Goal: Complete application form: Complete application form

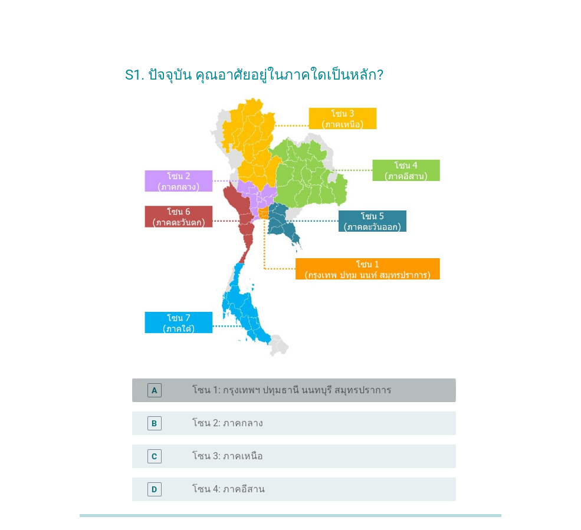
click at [275, 388] on label "โซน 1: กรุงเทพฯ ปทุมธานี นนทบุรี สมุทรปราการ" at bounding box center [291, 391] width 199 height 12
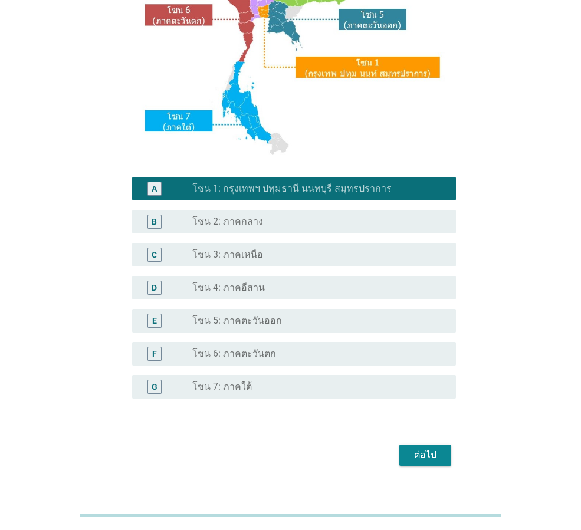
scroll to position [222, 0]
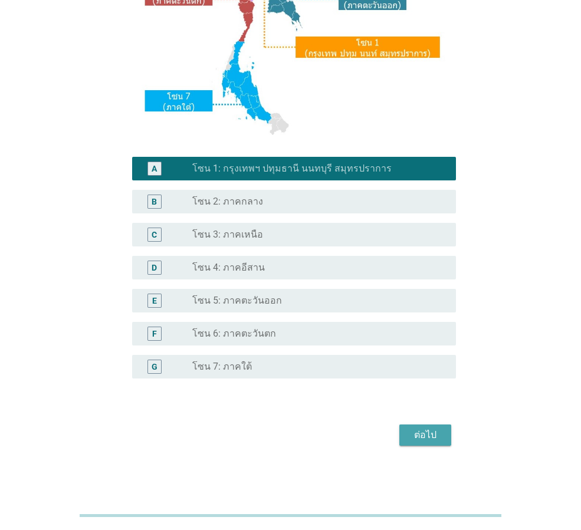
click at [419, 440] on div "ต่อไป" at bounding box center [425, 435] width 33 height 14
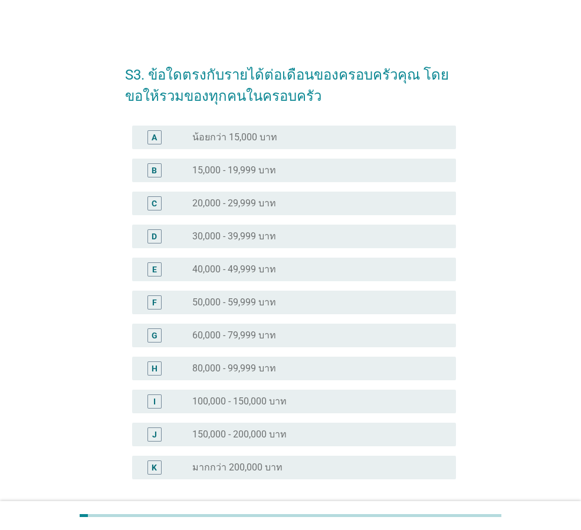
click at [356, 400] on div "radio_button_unchecked 100,000 - 150,000 บาท" at bounding box center [314, 402] width 245 height 12
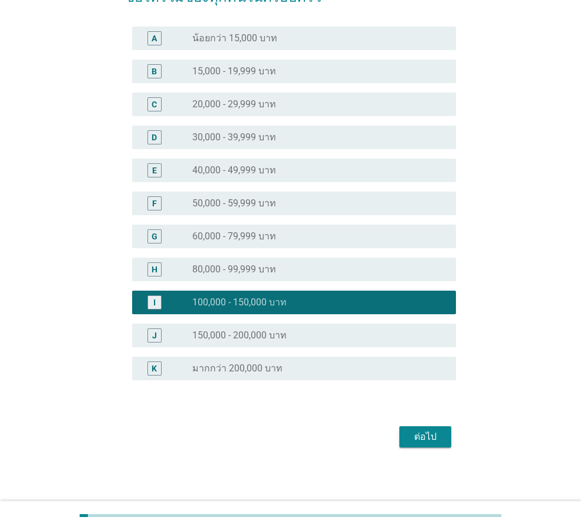
scroll to position [101, 0]
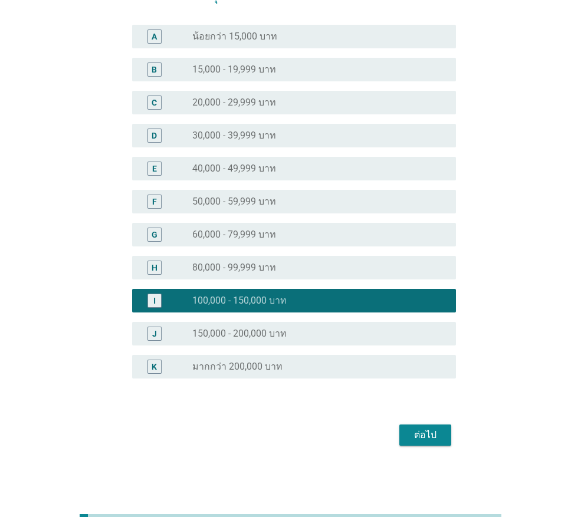
click at [420, 435] on div "ต่อไป" at bounding box center [425, 435] width 33 height 14
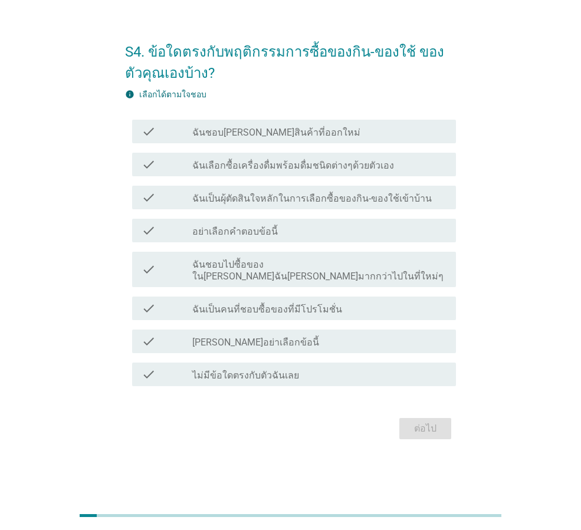
scroll to position [0, 0]
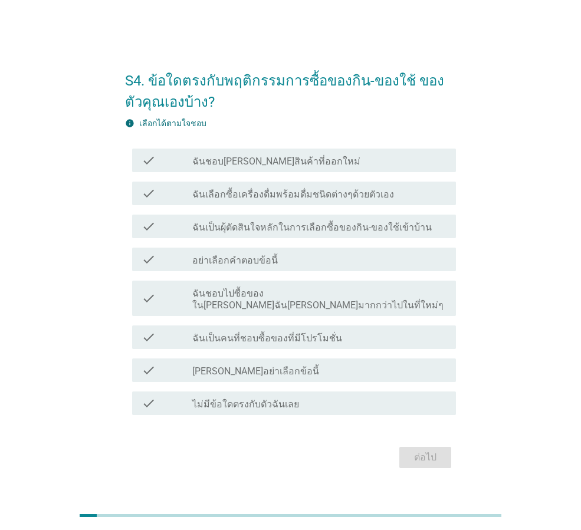
click at [279, 168] on label "ฉันชอบ[PERSON_NAME]สินค้าที่ออกใหม่" at bounding box center [276, 162] width 168 height 12
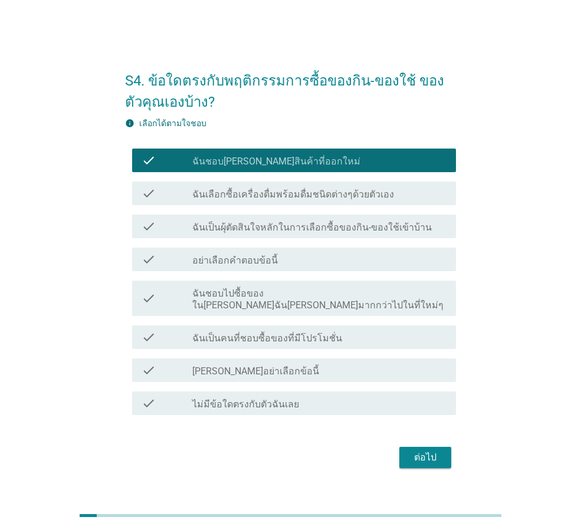
click at [424, 451] on div "ต่อไป" at bounding box center [425, 458] width 33 height 14
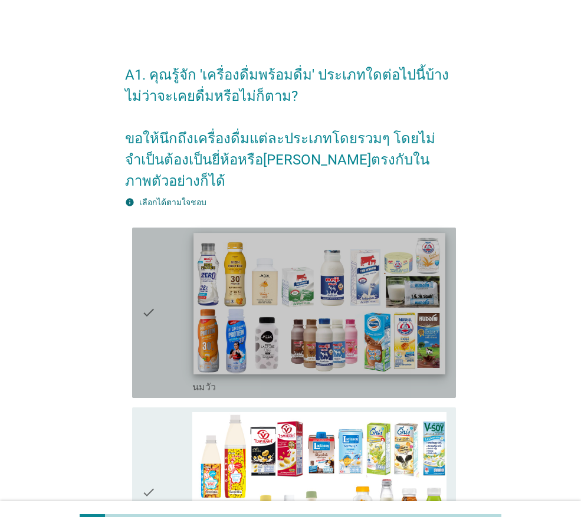
click at [277, 321] on img at bounding box center [319, 304] width 251 height 142
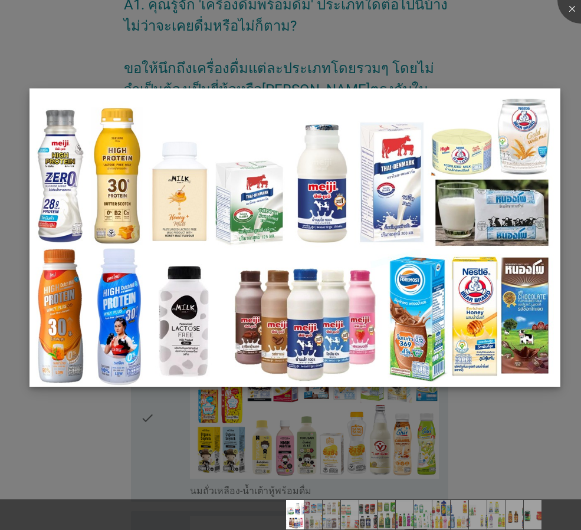
scroll to position [177, 0]
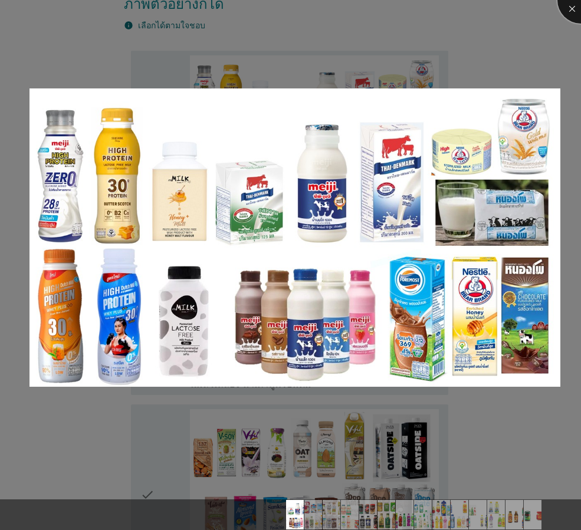
click at [570, 4] on div at bounding box center [581, -1] width 47 height 47
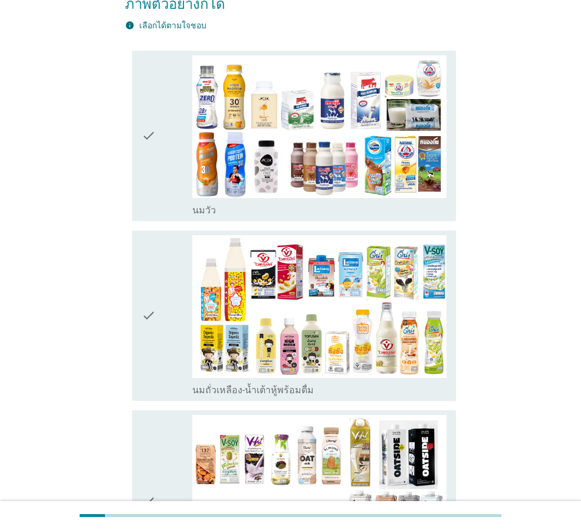
click at [156, 166] on div "check" at bounding box center [167, 135] width 51 height 161
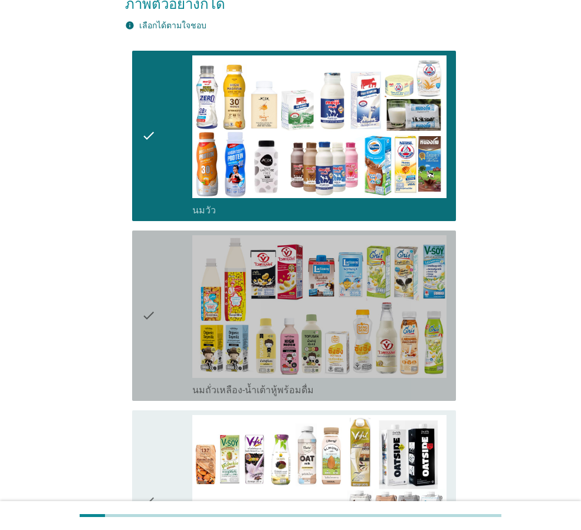
click at [163, 335] on div "check" at bounding box center [167, 315] width 51 height 161
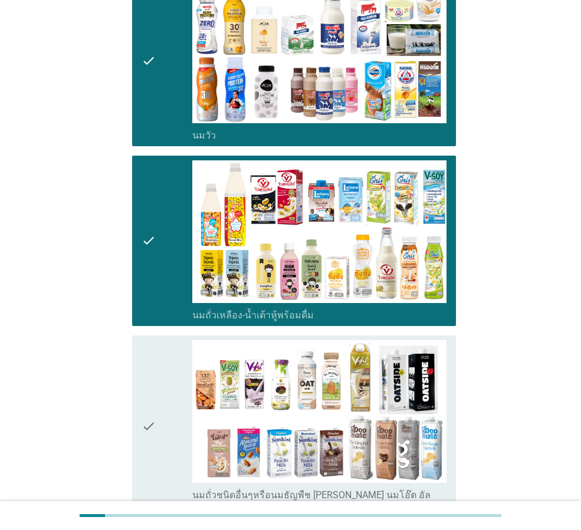
scroll to position [413, 0]
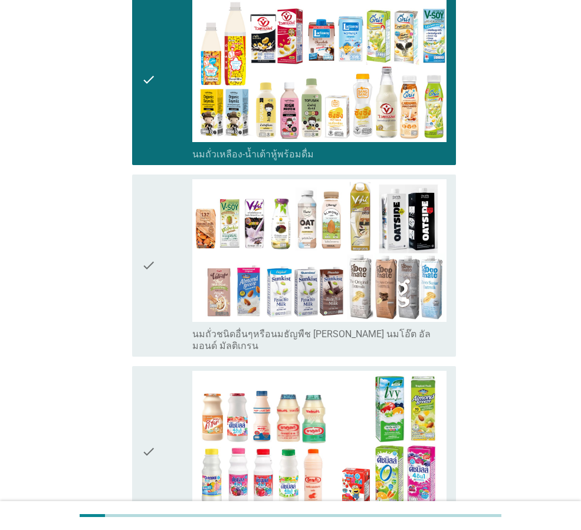
click at [153, 287] on icon "check" at bounding box center [149, 265] width 14 height 173
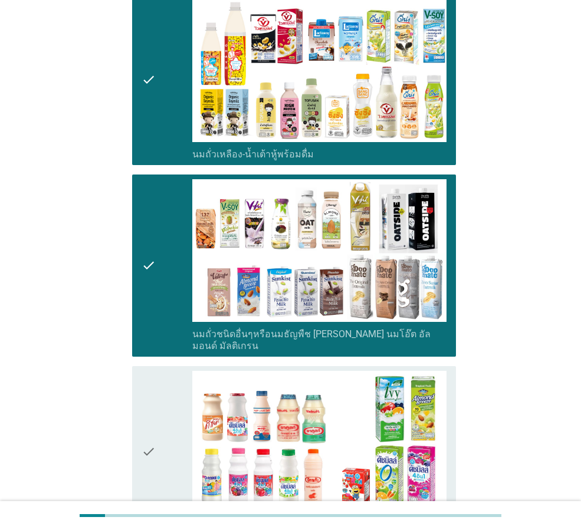
click at [150, 427] on icon "check" at bounding box center [149, 451] width 14 height 161
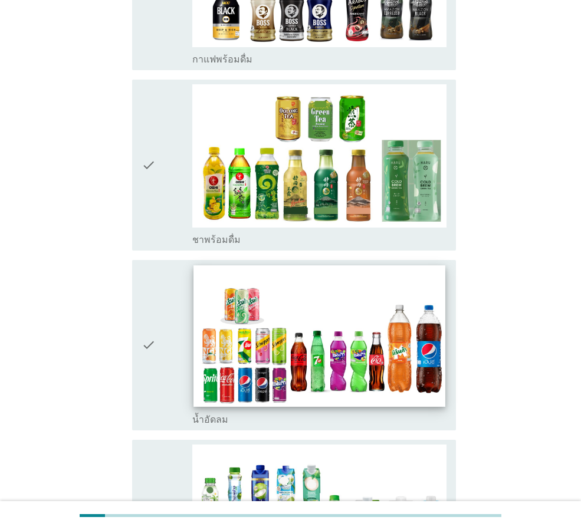
scroll to position [1062, 0]
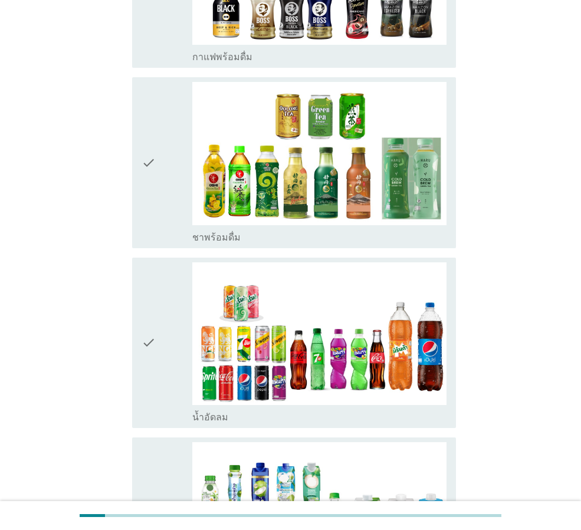
click at [152, 165] on icon "check" at bounding box center [149, 162] width 14 height 161
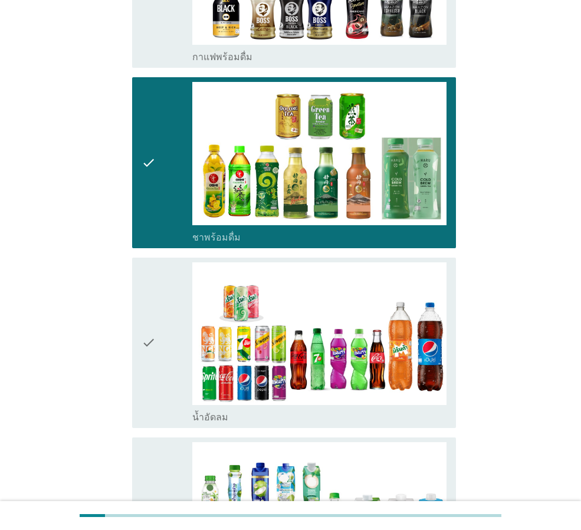
click at [166, 357] on div "check" at bounding box center [167, 343] width 51 height 161
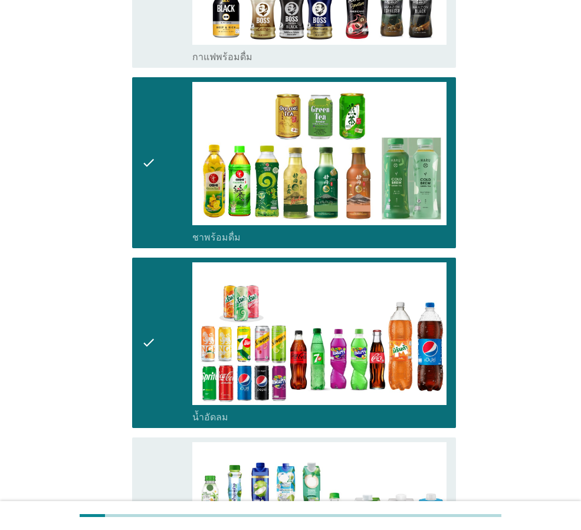
click at [173, 443] on div "check" at bounding box center [167, 523] width 51 height 161
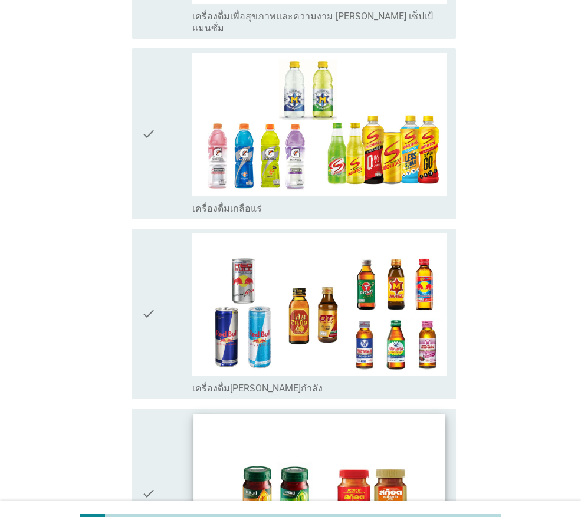
scroll to position [2358, 0]
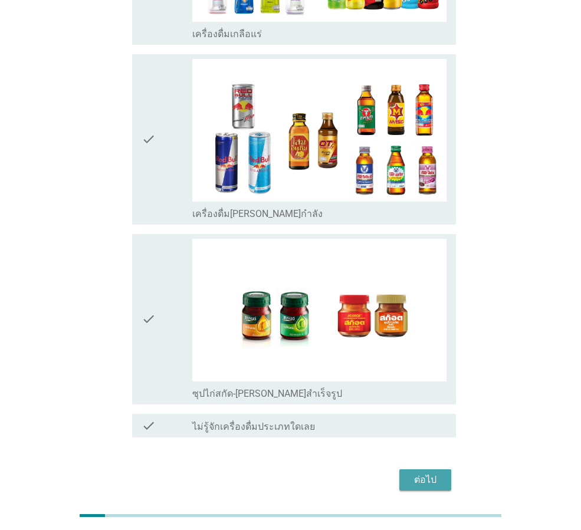
click at [429, 473] on div "ต่อไป" at bounding box center [425, 480] width 33 height 14
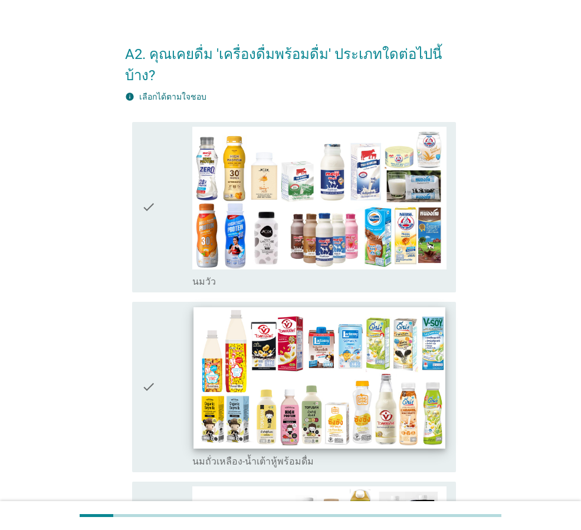
scroll to position [0, 0]
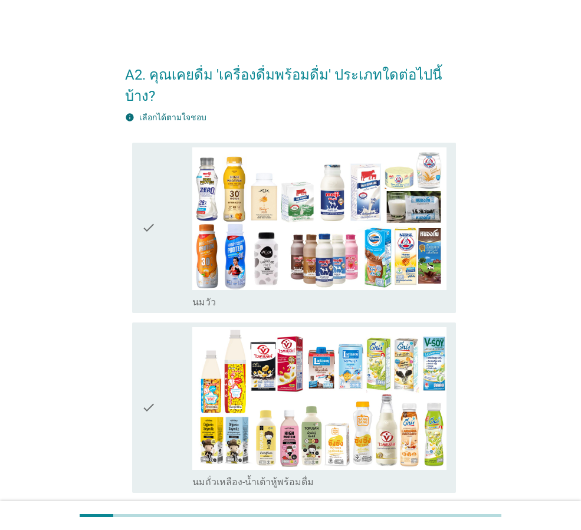
click at [153, 247] on icon "check" at bounding box center [149, 228] width 14 height 161
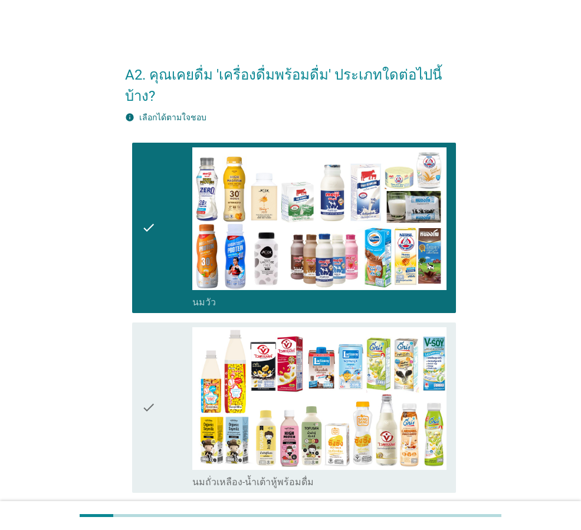
click at [160, 382] on div "check" at bounding box center [167, 407] width 51 height 161
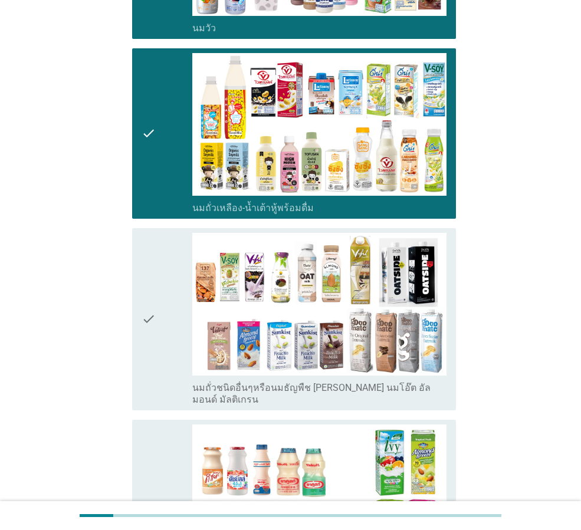
scroll to position [354, 0]
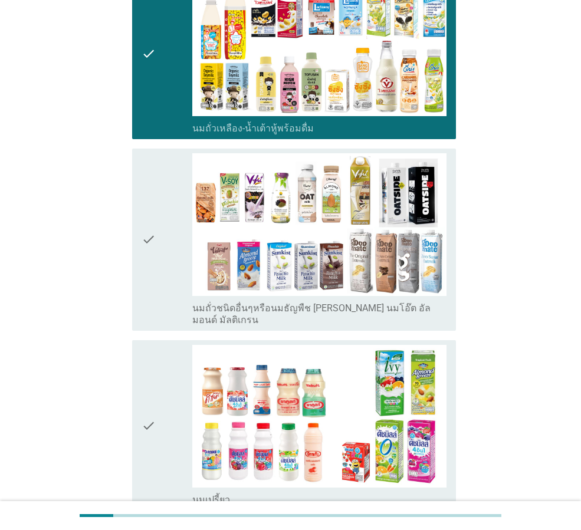
click at [153, 248] on icon "check" at bounding box center [149, 239] width 14 height 173
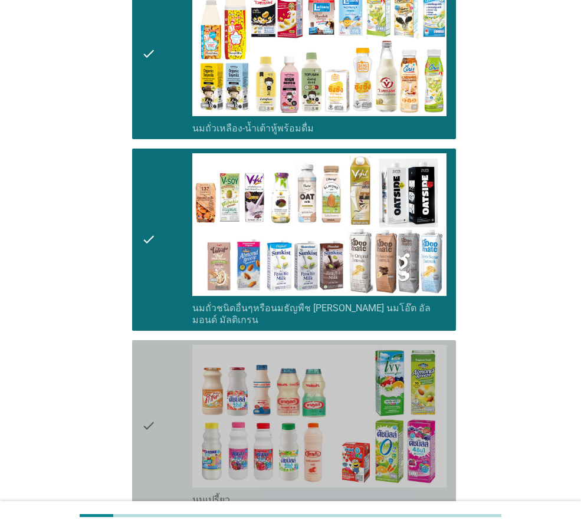
click at [148, 363] on icon "check" at bounding box center [149, 425] width 14 height 161
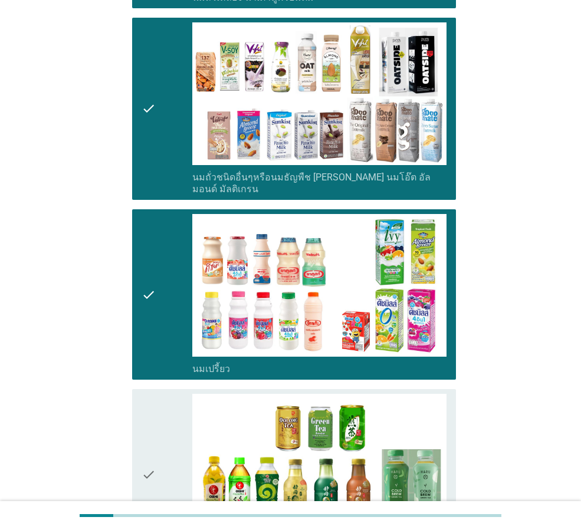
scroll to position [708, 0]
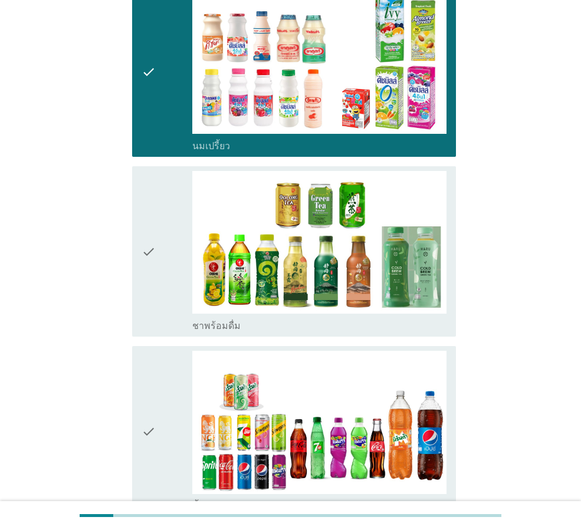
click at [151, 254] on icon "check" at bounding box center [149, 251] width 14 height 161
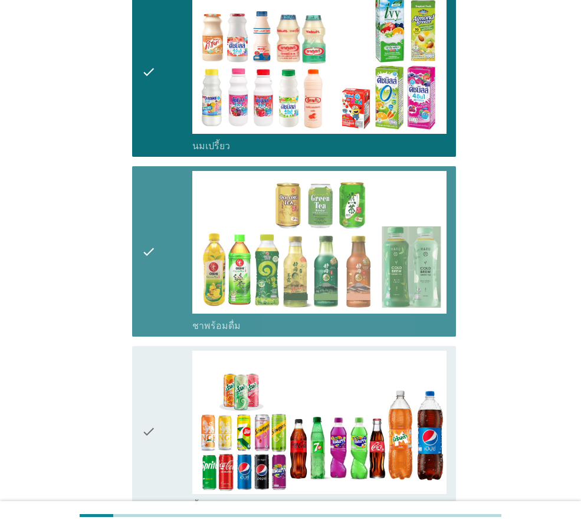
click at [164, 367] on div "check" at bounding box center [167, 431] width 51 height 161
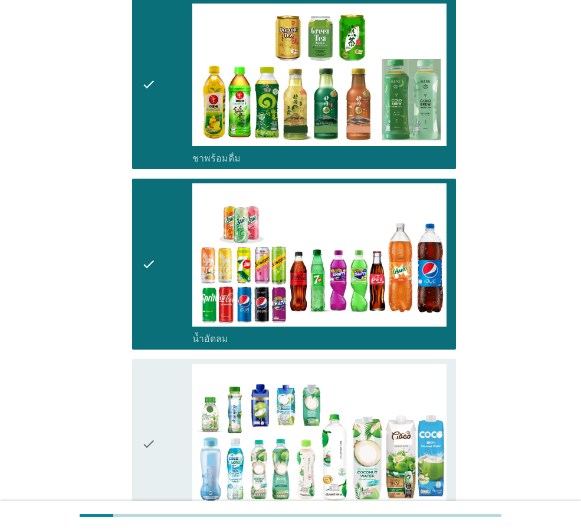
scroll to position [1013, 0]
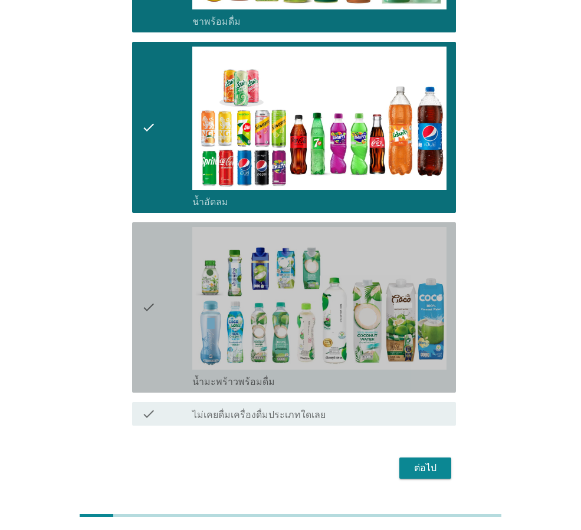
click at [158, 303] on div "check" at bounding box center [167, 307] width 51 height 161
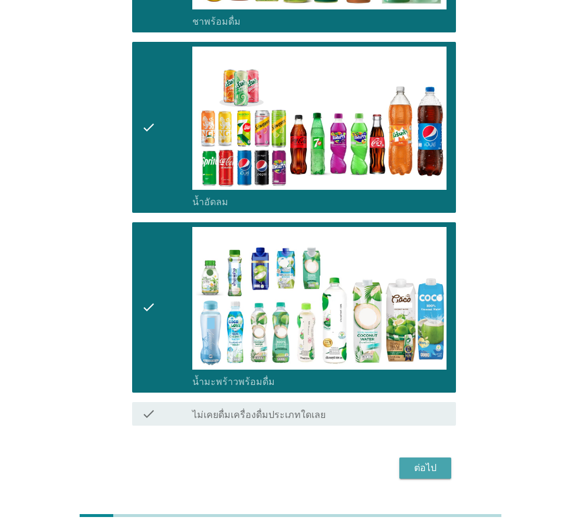
click at [422, 458] on button "ต่อไป" at bounding box center [425, 468] width 52 height 21
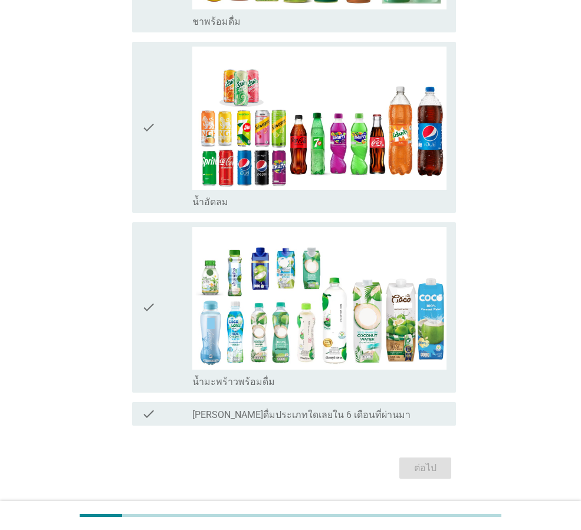
scroll to position [0, 0]
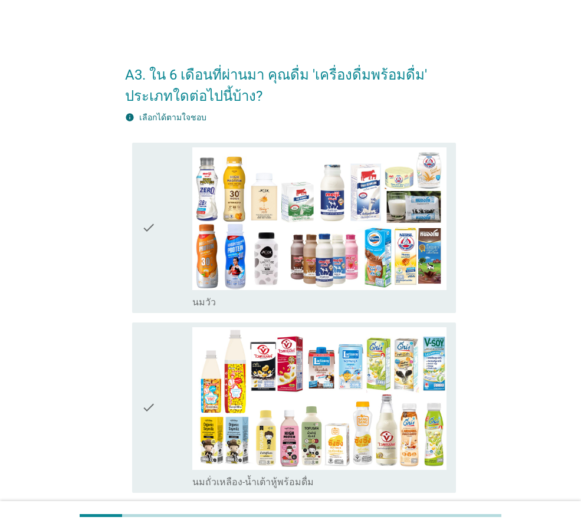
click at [159, 268] on div "check" at bounding box center [167, 228] width 51 height 161
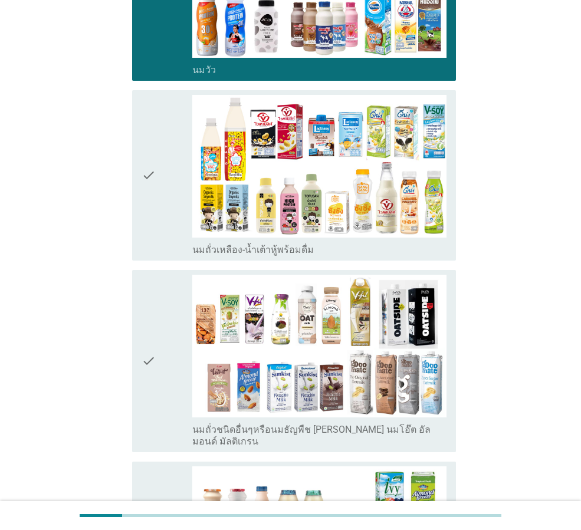
scroll to position [236, 0]
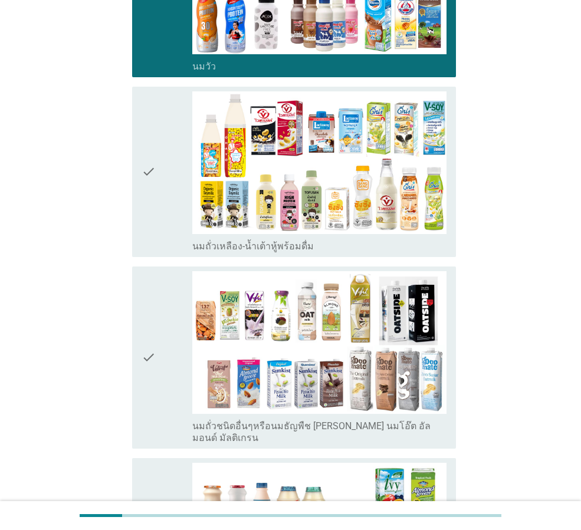
click at [149, 365] on icon "check" at bounding box center [149, 357] width 14 height 173
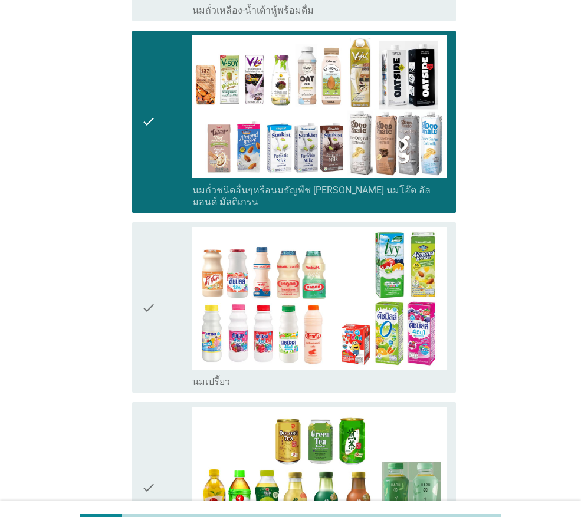
click at [145, 333] on icon "check" at bounding box center [149, 307] width 14 height 161
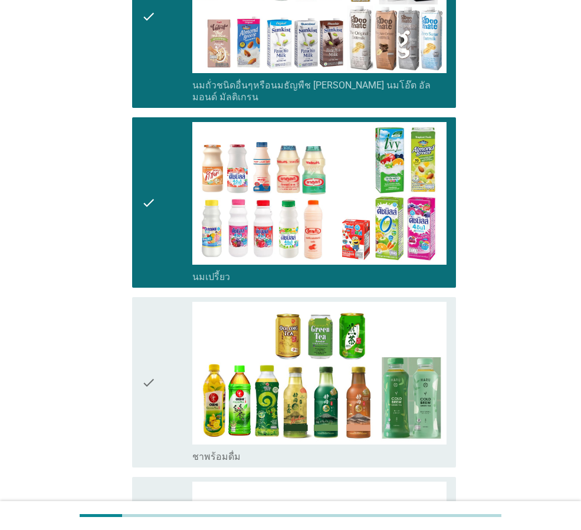
scroll to position [708, 0]
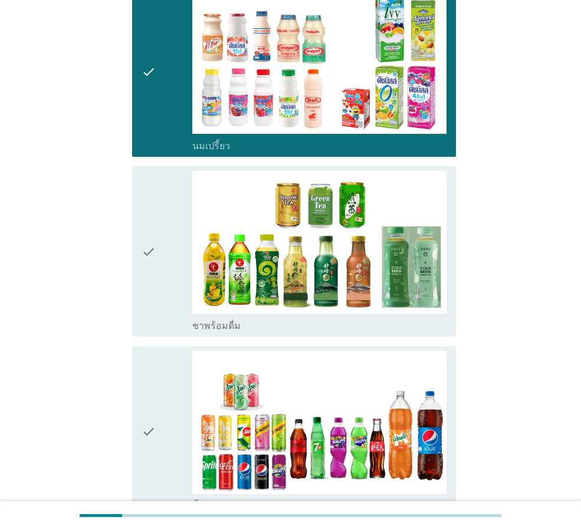
click at [142, 288] on icon "check" at bounding box center [149, 251] width 14 height 161
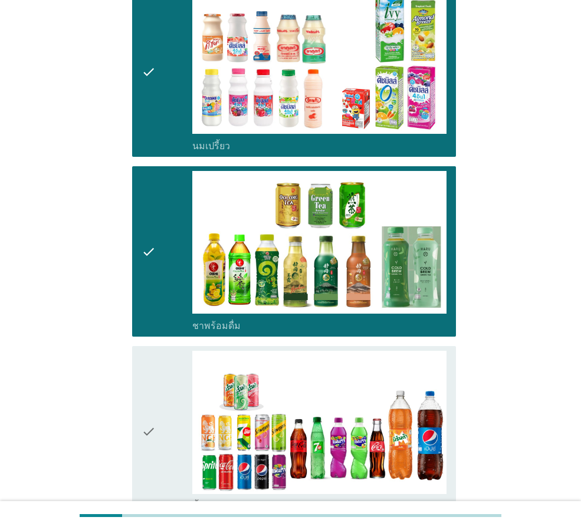
click at [154, 368] on icon "check" at bounding box center [149, 431] width 14 height 161
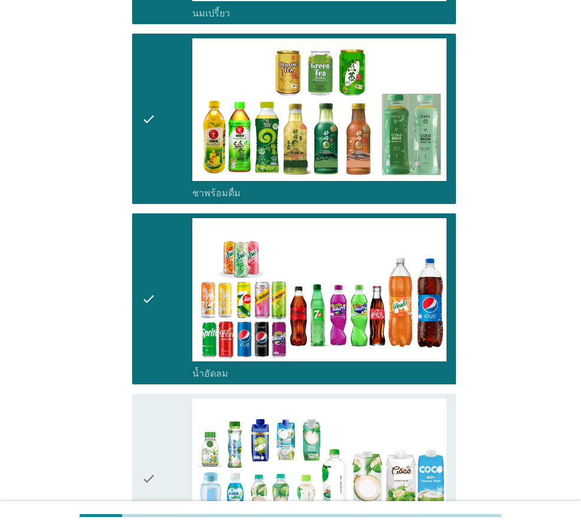
scroll to position [1034, 0]
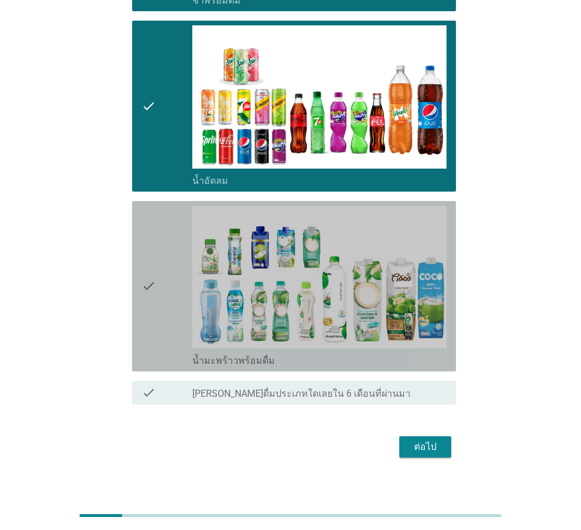
drag, startPoint x: 152, startPoint y: 308, endPoint x: 207, endPoint y: 362, distance: 77.6
click at [152, 307] on icon "check" at bounding box center [149, 286] width 14 height 161
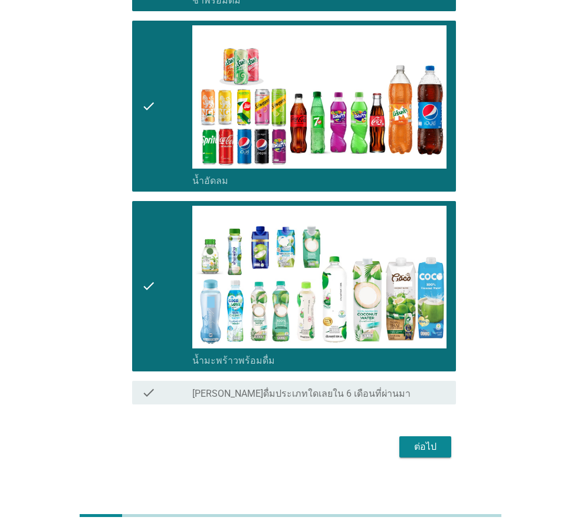
click at [416, 437] on button "ต่อไป" at bounding box center [425, 447] width 52 height 21
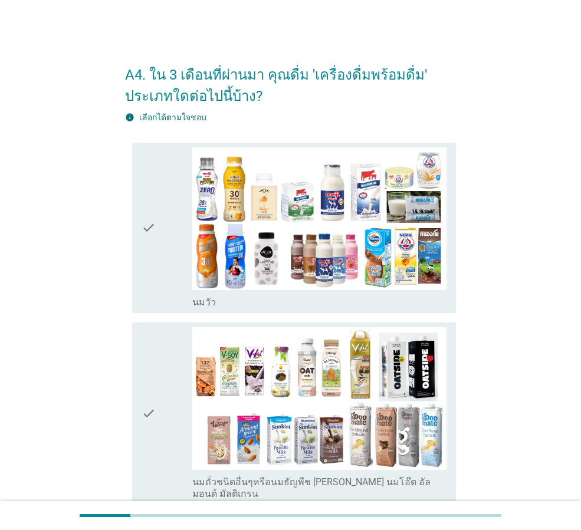
click at [137, 272] on div "check check_box_outline_blank [PERSON_NAME]" at bounding box center [294, 228] width 324 height 171
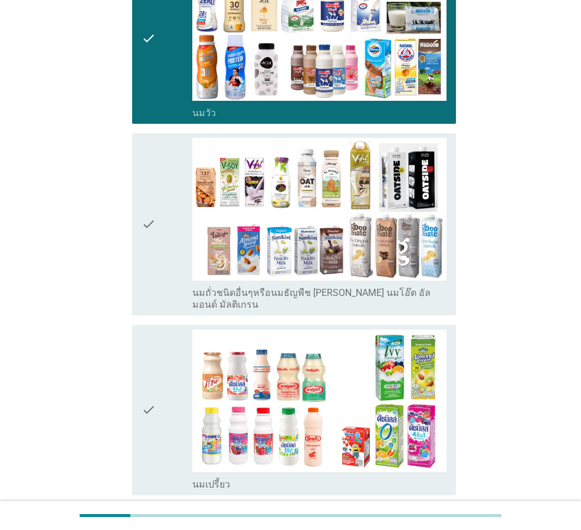
scroll to position [236, 0]
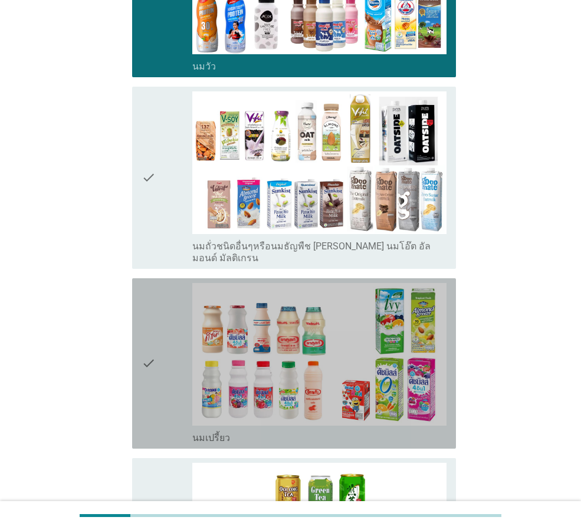
click at [142, 352] on icon "check" at bounding box center [149, 363] width 14 height 161
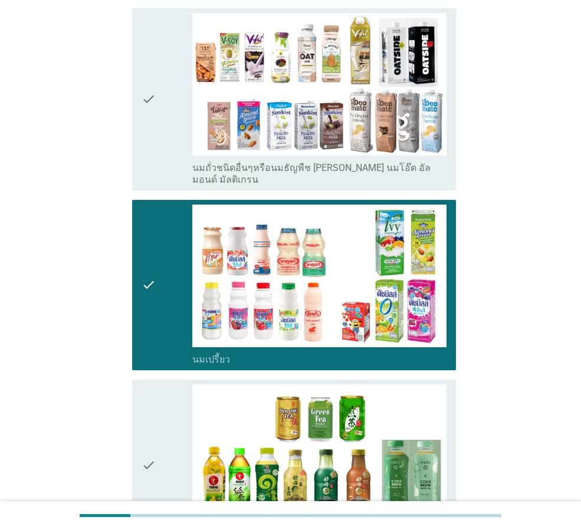
scroll to position [531, 0]
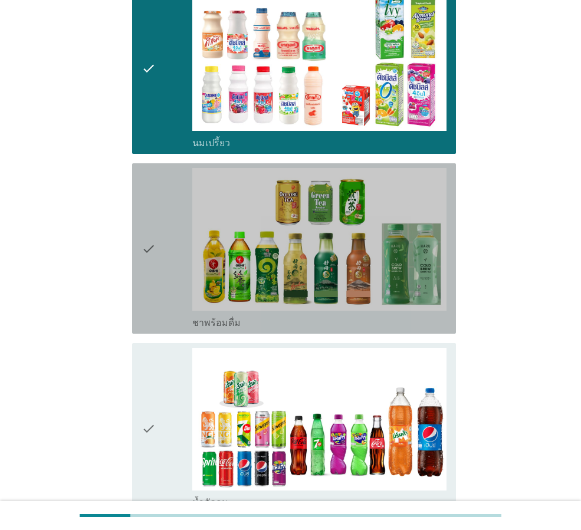
click at [148, 291] on icon "check" at bounding box center [149, 248] width 14 height 161
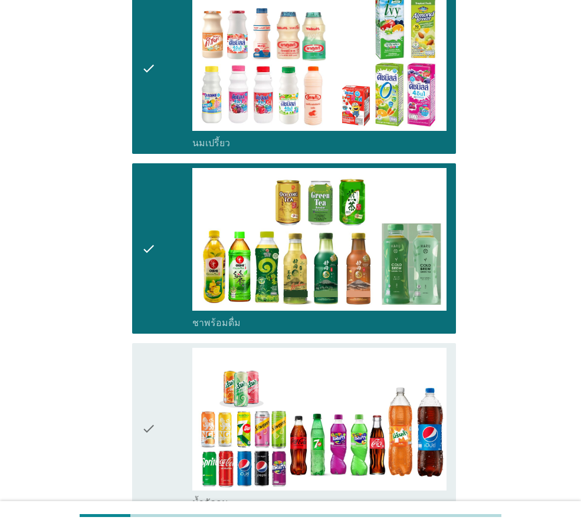
click at [152, 395] on icon "check" at bounding box center [149, 428] width 14 height 161
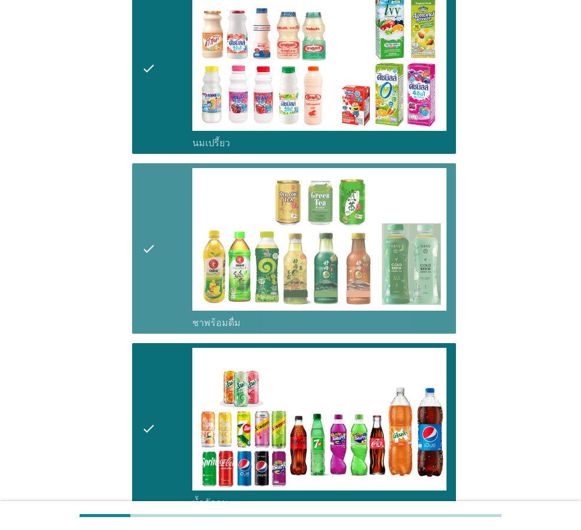
click at [174, 281] on div "check" at bounding box center [167, 248] width 51 height 161
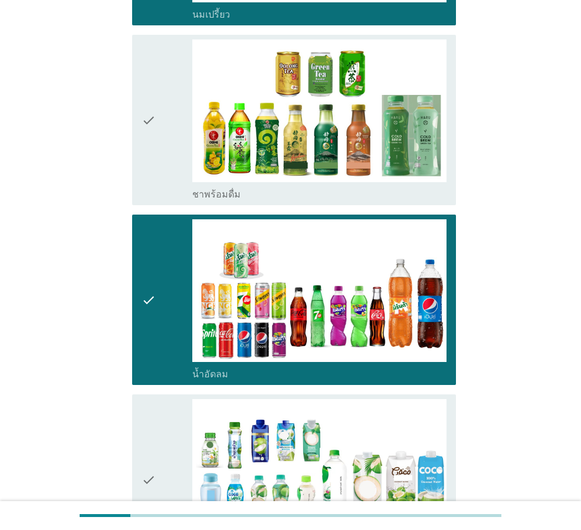
scroll to position [854, 0]
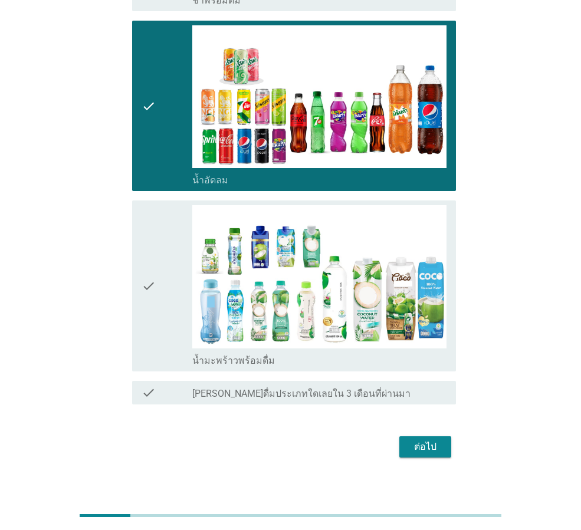
click at [139, 272] on div "check check_box น้ำมะพร้าวพร้อมดื่ม" at bounding box center [294, 286] width 324 height 171
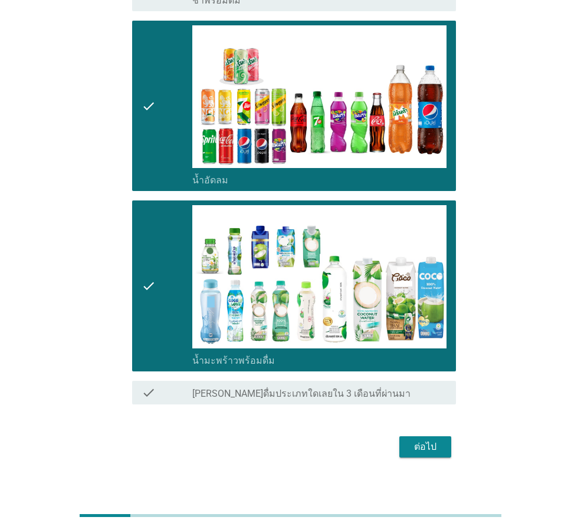
click at [422, 440] on div "ต่อไป" at bounding box center [425, 447] width 33 height 14
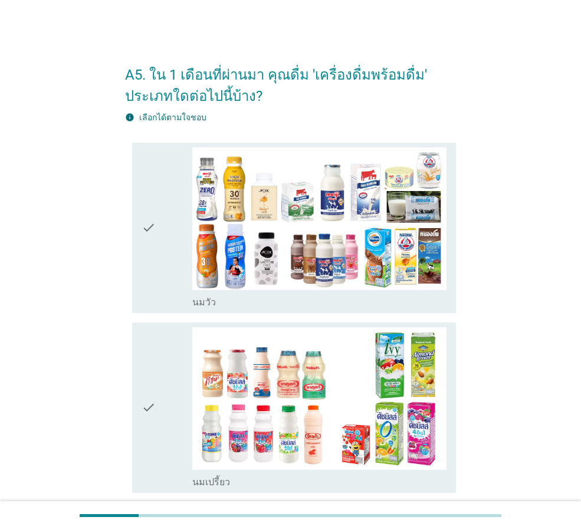
click at [148, 283] on icon "check" at bounding box center [149, 228] width 14 height 161
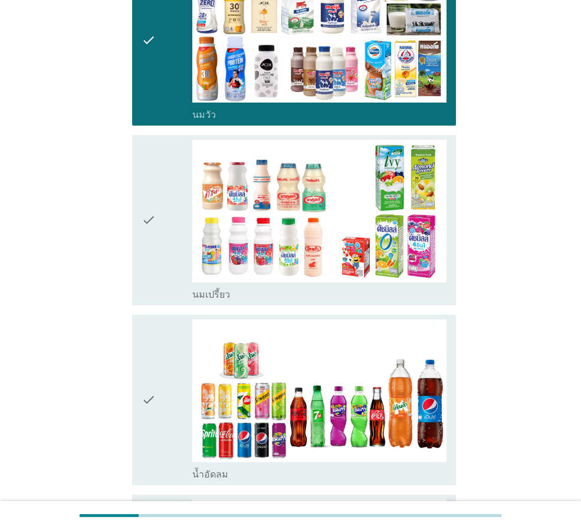
scroll to position [236, 0]
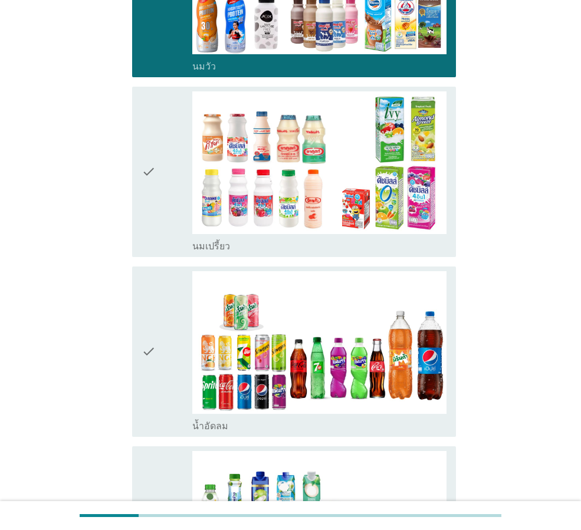
click at [159, 375] on div "check" at bounding box center [167, 351] width 51 height 161
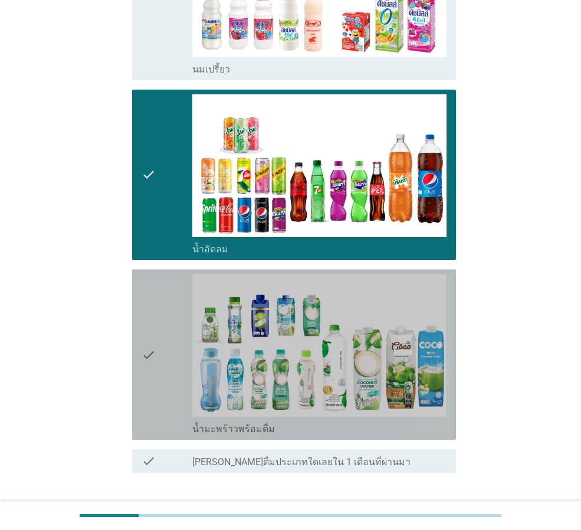
click at [148, 363] on icon "check" at bounding box center [149, 354] width 14 height 161
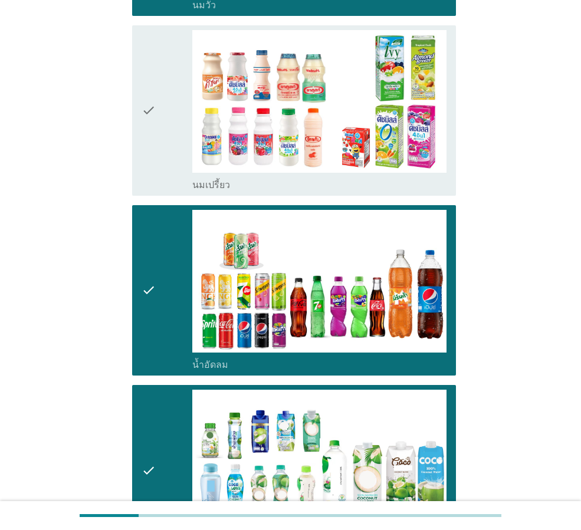
scroll to position [472, 0]
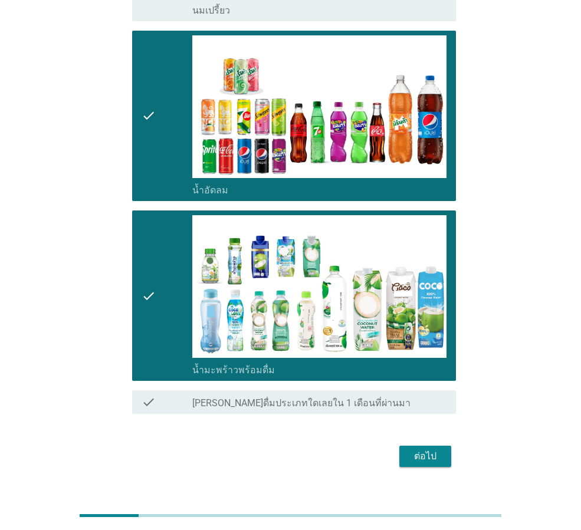
click at [445, 468] on div "ต่อไป" at bounding box center [290, 457] width 331 height 28
click at [437, 458] on div "ต่อไป" at bounding box center [425, 457] width 33 height 14
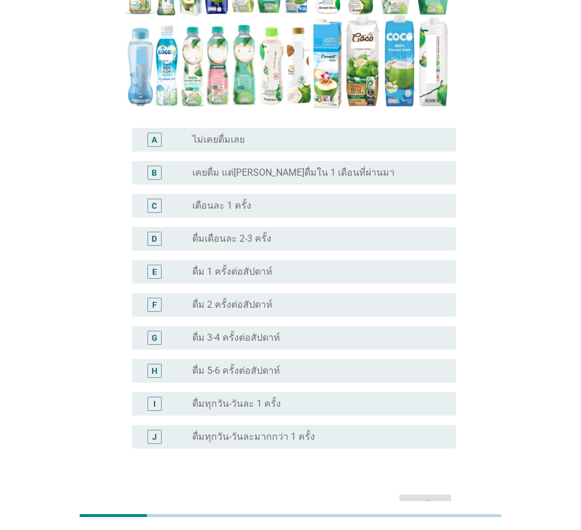
scroll to position [236, 0]
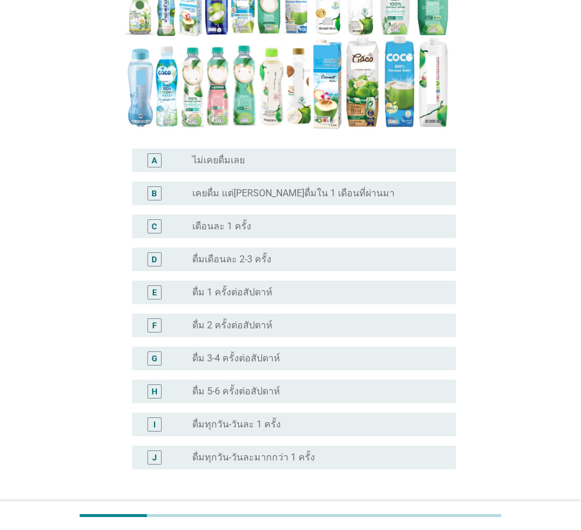
click at [218, 248] on div "D radio_button_unchecked ดื่มเดือนละ 2-3 ครั้ง" at bounding box center [294, 260] width 324 height 24
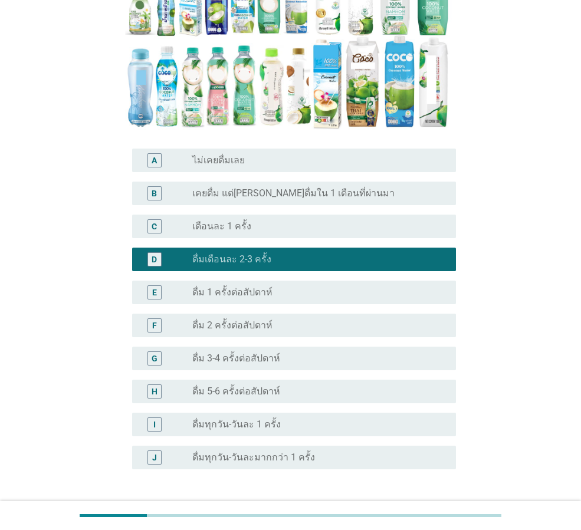
click at [435, 516] on button "ต่อไป" at bounding box center [425, 526] width 52 height 21
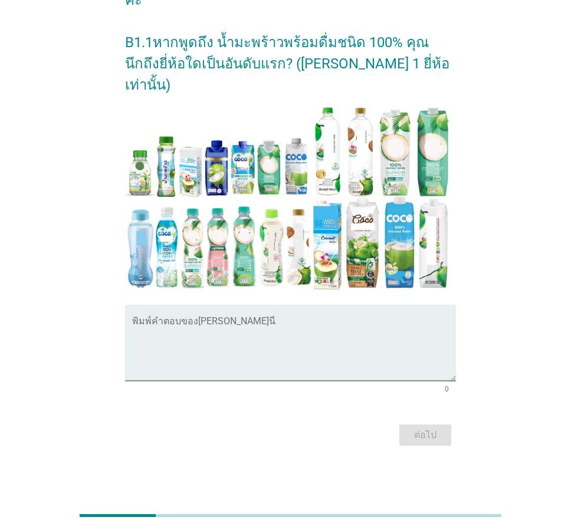
scroll to position [0, 0]
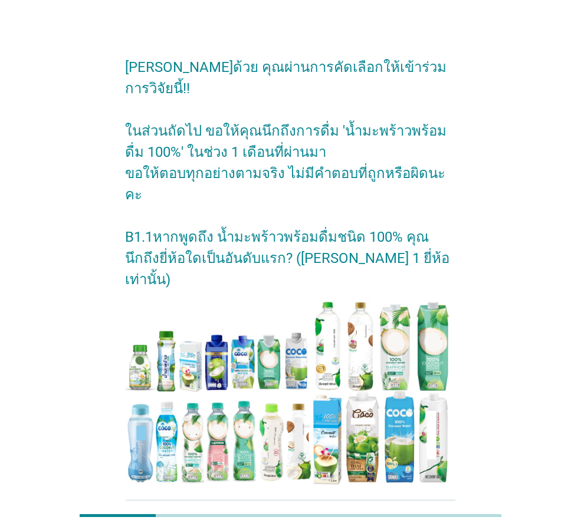
scroll to position [118, 0]
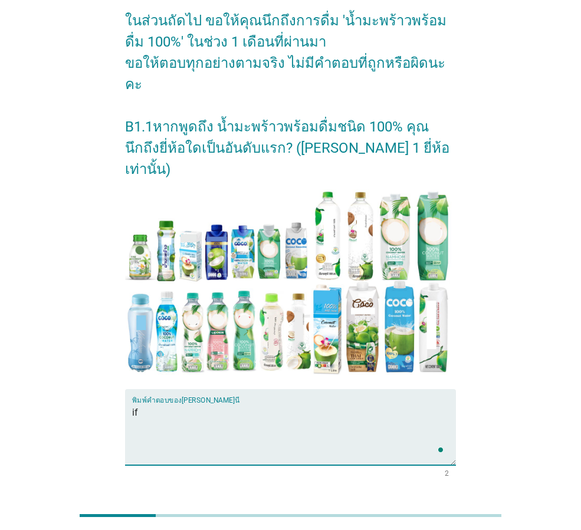
type textarea "if"
click at [441, 513] on div "ต่อไป" at bounding box center [425, 520] width 33 height 14
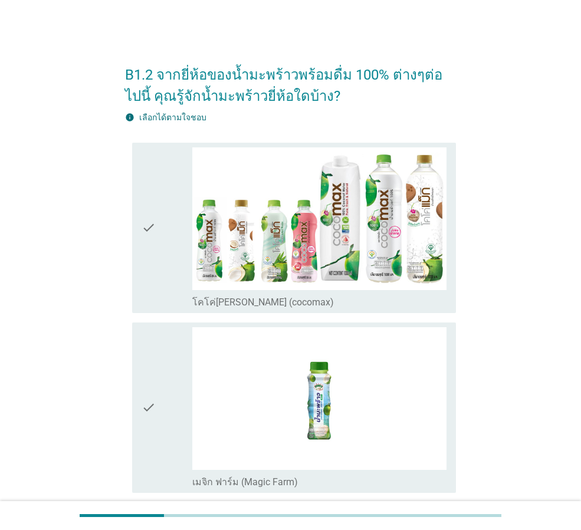
click at [156, 287] on div "check" at bounding box center [167, 228] width 51 height 161
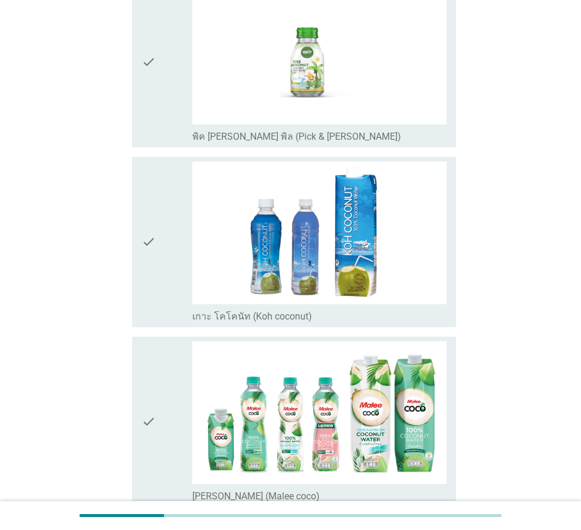
scroll to position [1239, 0]
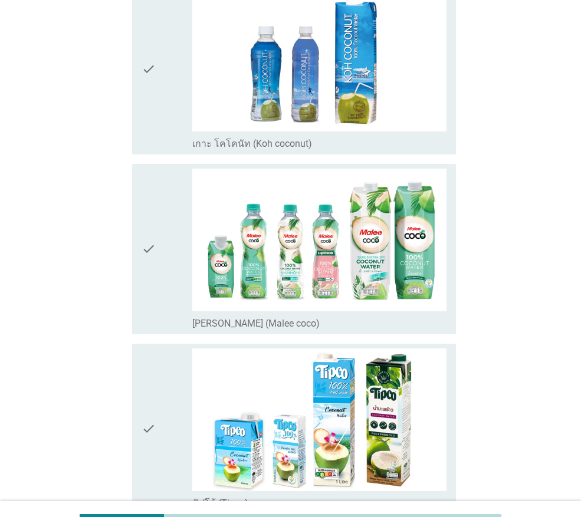
click at [149, 283] on icon "check" at bounding box center [149, 249] width 14 height 161
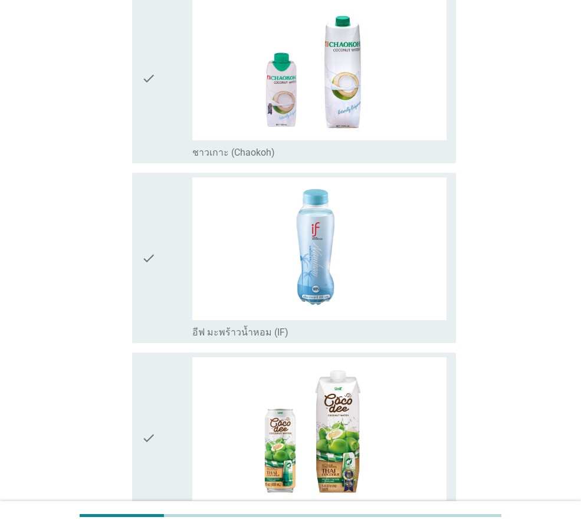
click at [159, 290] on div "check" at bounding box center [167, 258] width 51 height 161
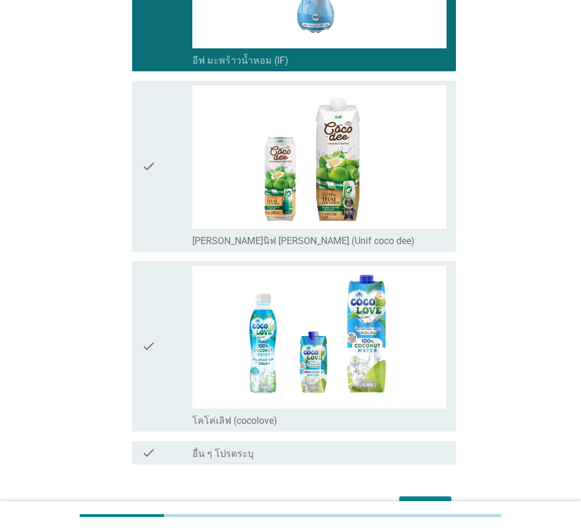
scroll to position [2065, 0]
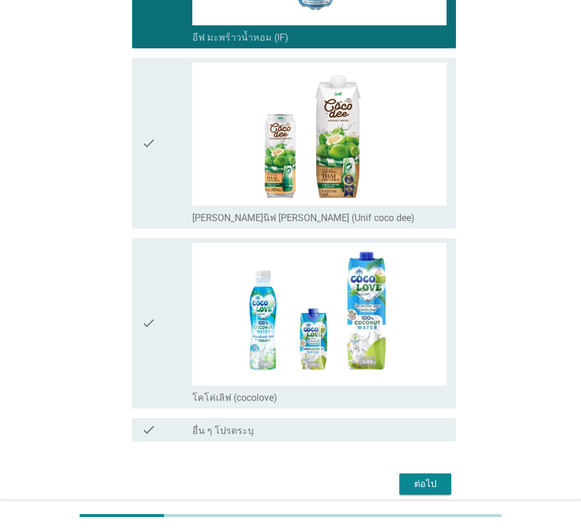
click at [426, 490] on div "ต่อไป" at bounding box center [425, 484] width 33 height 14
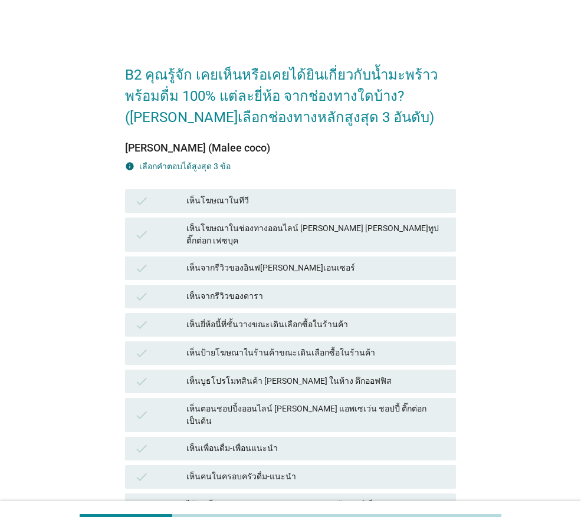
click at [299, 212] on div "check เห็นโฆษณาในทีวี" at bounding box center [290, 201] width 331 height 24
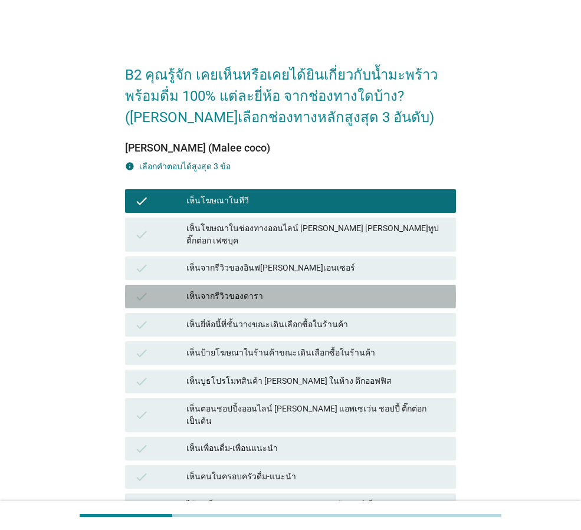
click at [290, 290] on div "เห็นจากรีวิวของดารา" at bounding box center [316, 297] width 260 height 14
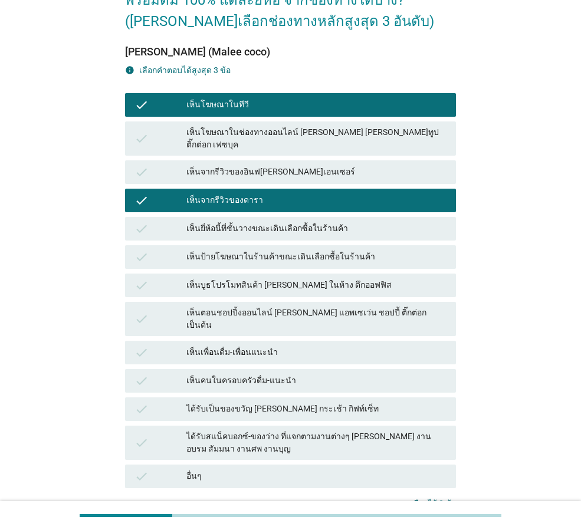
scroll to position [178, 0]
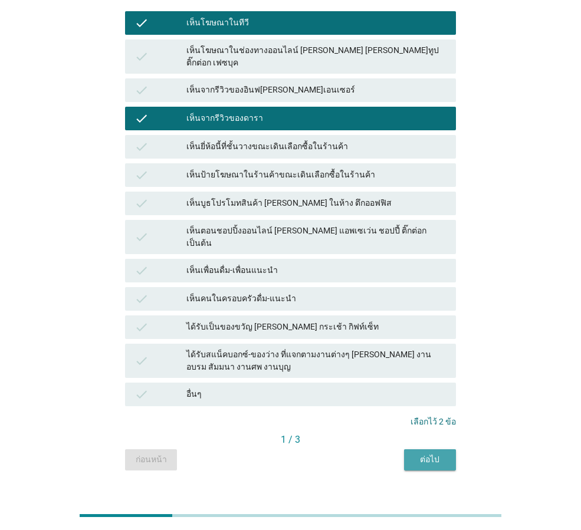
click at [444, 454] on div "ต่อไป" at bounding box center [430, 460] width 33 height 12
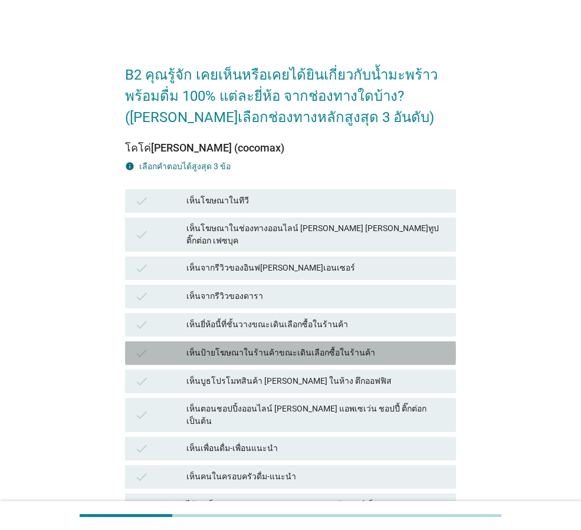
click at [343, 346] on div "เห็นป้ายโฆษณาในร้านค้าขณะเดินเลือกซื้อในร้านค้า" at bounding box center [316, 353] width 260 height 14
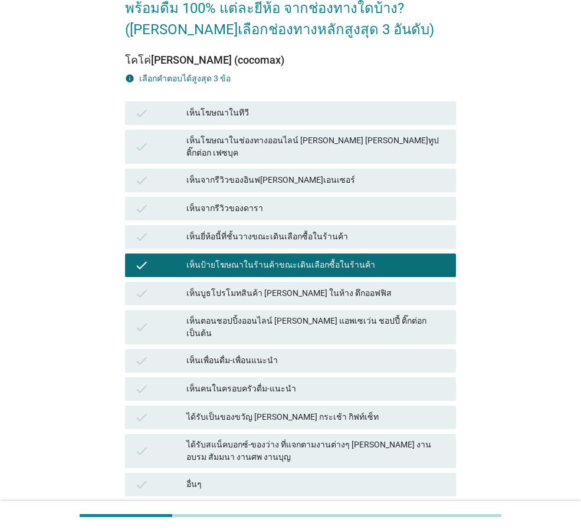
scroll to position [178, 0]
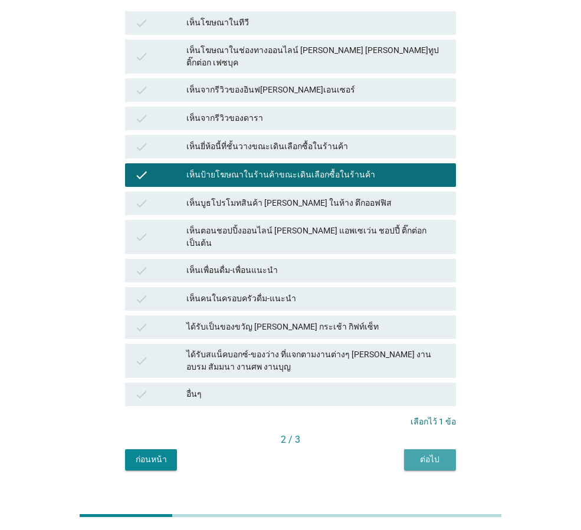
click at [436, 454] on div "ต่อไป" at bounding box center [430, 460] width 33 height 12
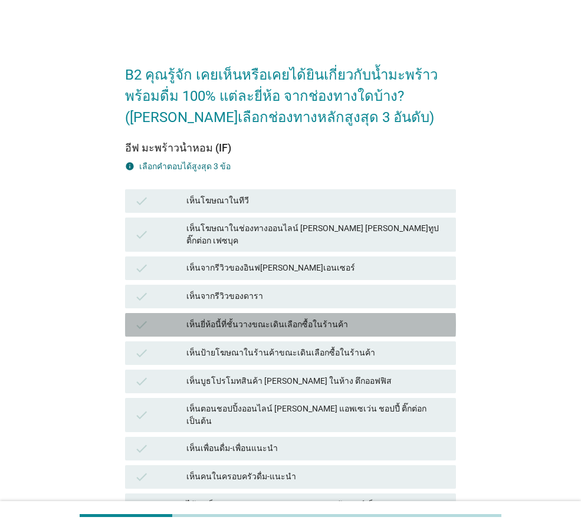
click at [354, 318] on div "เห็นยี่ห้อนี้ที่ชั้นวางขณะเดินเลือกซื้อในร้านค้า" at bounding box center [316, 325] width 260 height 14
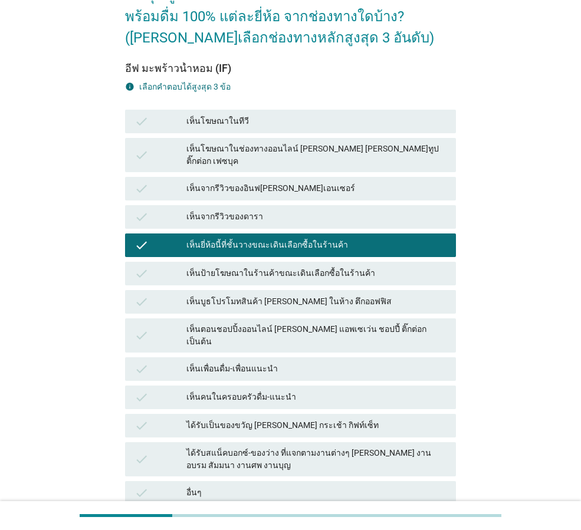
scroll to position [178, 0]
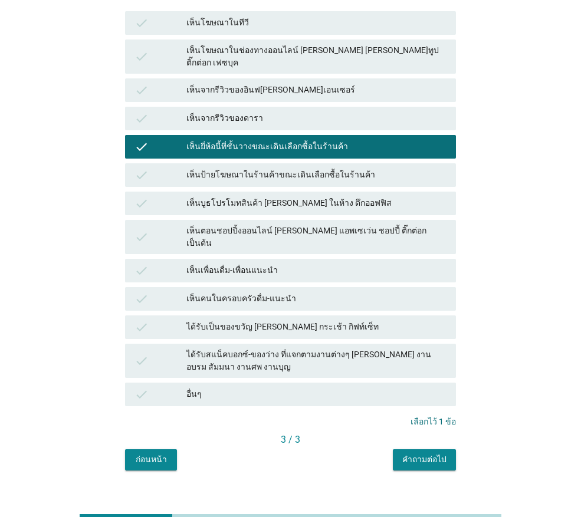
click at [421, 454] on div "คำถามต่อไป" at bounding box center [424, 460] width 44 height 12
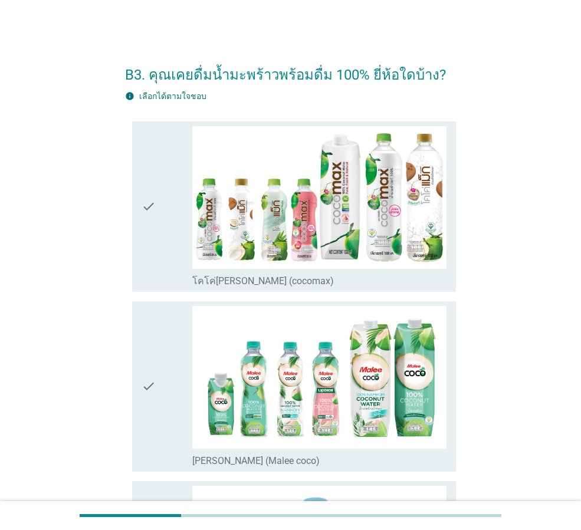
click at [153, 250] on icon "check" at bounding box center [149, 206] width 14 height 161
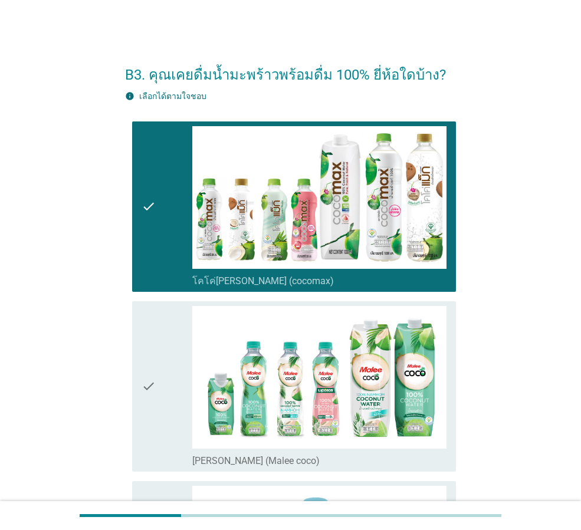
click at [156, 348] on div "check" at bounding box center [167, 386] width 51 height 161
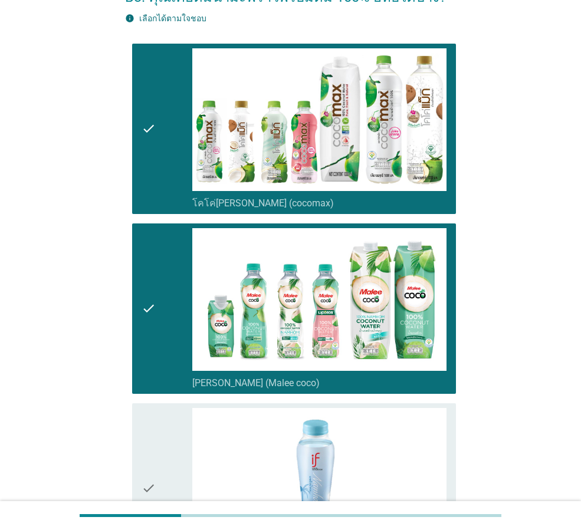
scroll to position [293, 0]
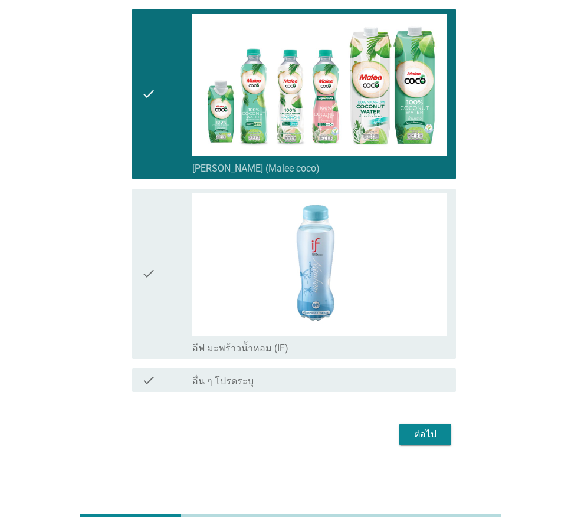
click at [143, 297] on icon "check" at bounding box center [149, 274] width 14 height 161
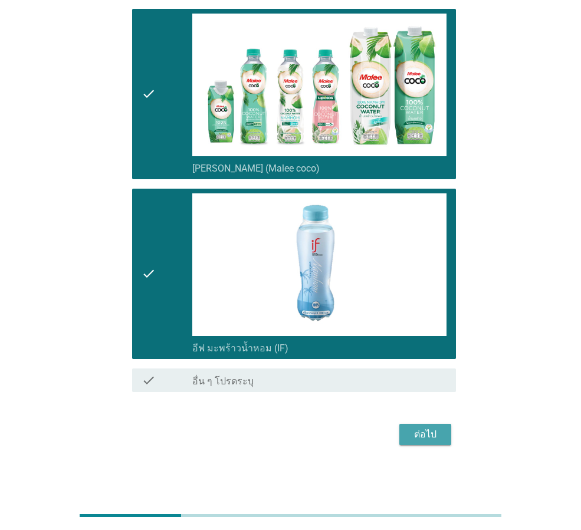
click at [420, 435] on div "ต่อไป" at bounding box center [425, 435] width 33 height 14
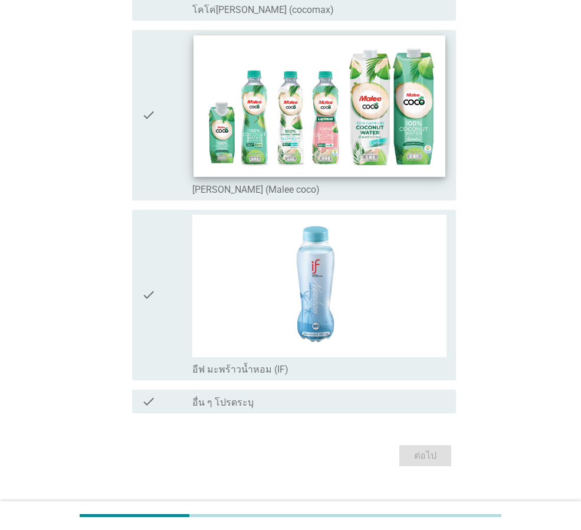
scroll to position [0, 0]
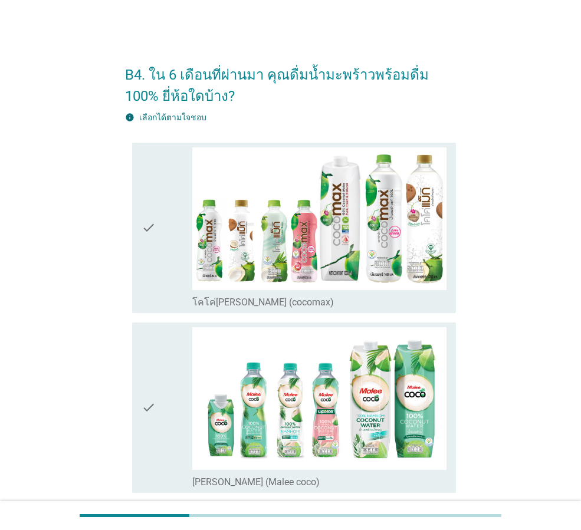
click at [153, 259] on icon "check" at bounding box center [149, 228] width 14 height 161
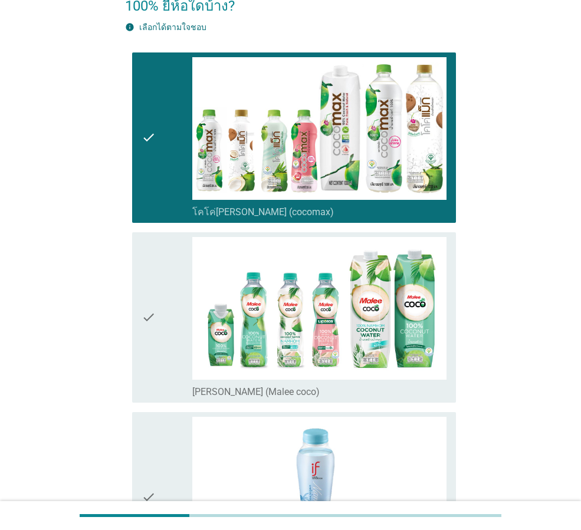
scroll to position [295, 0]
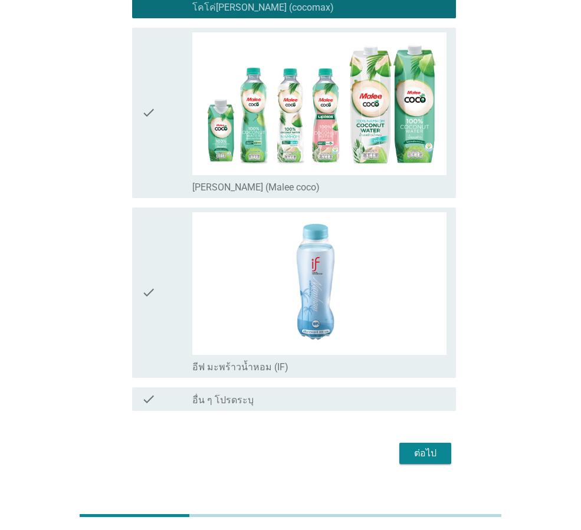
click at [186, 168] on div "check" at bounding box center [167, 112] width 51 height 161
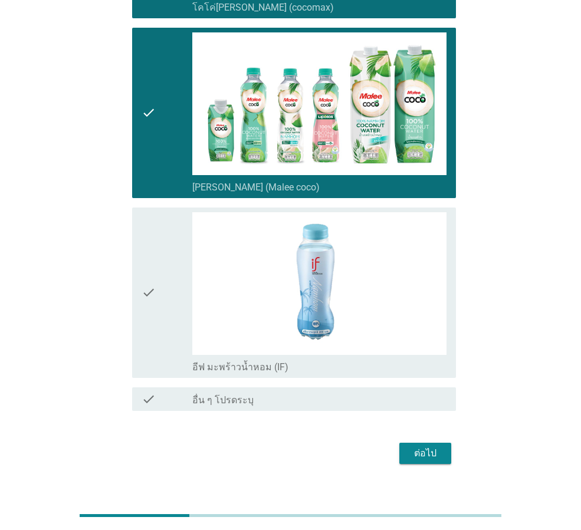
click at [414, 450] on div "ต่อไป" at bounding box center [425, 454] width 33 height 14
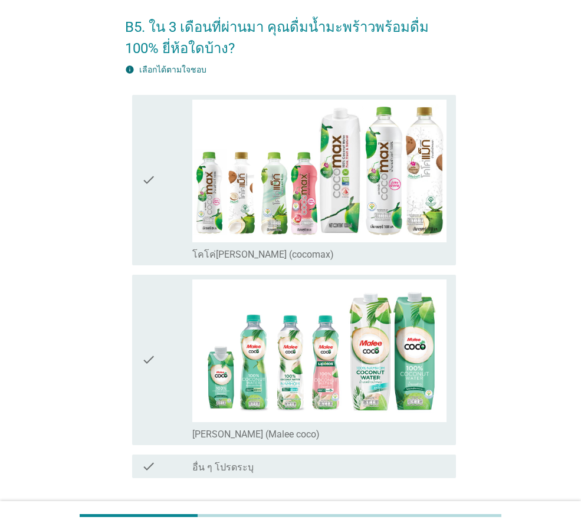
scroll to position [133, 0]
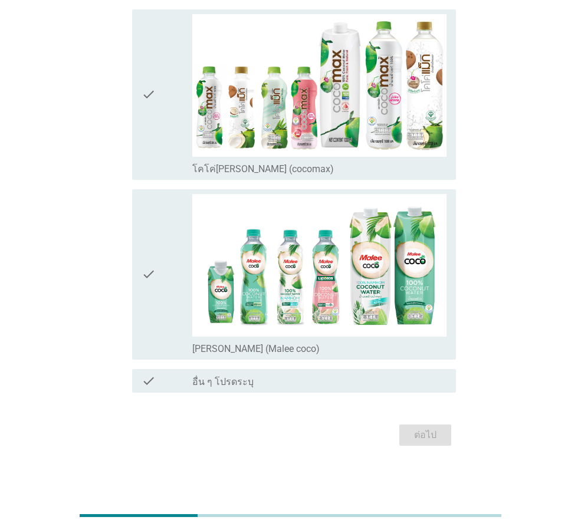
click at [166, 297] on div "check" at bounding box center [167, 274] width 51 height 161
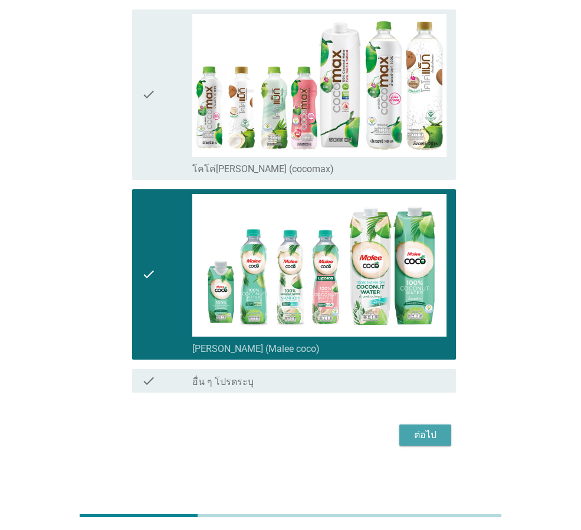
click at [415, 433] on div "ต่อไป" at bounding box center [425, 435] width 33 height 14
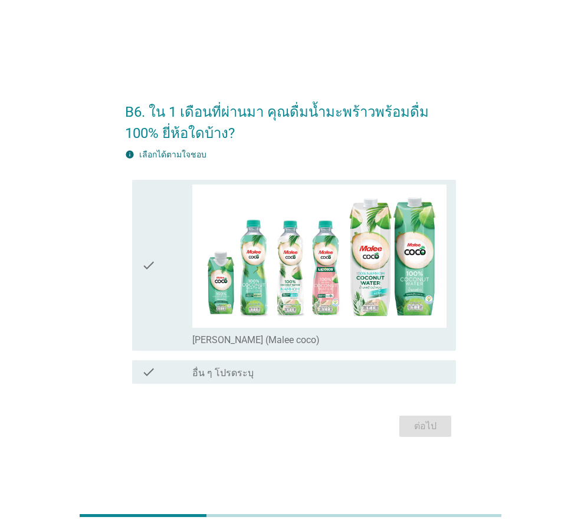
click at [174, 313] on div "check" at bounding box center [167, 265] width 51 height 161
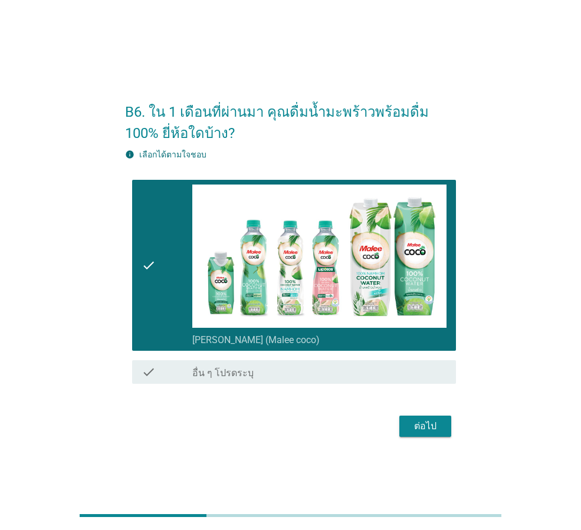
click at [420, 424] on div "ต่อไป" at bounding box center [425, 427] width 33 height 14
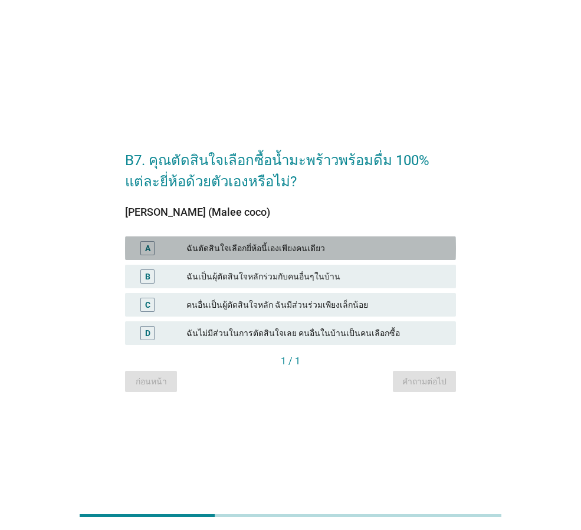
click at [263, 243] on div "ฉันตัดสินใจเลือกยี่ห้อนี้เองเพียงคนเดียว" at bounding box center [316, 248] width 260 height 14
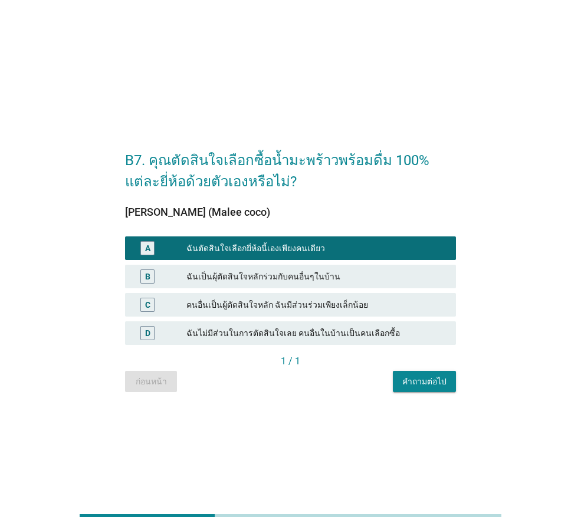
click at [412, 381] on div "คำถามต่อไป" at bounding box center [424, 382] width 44 height 12
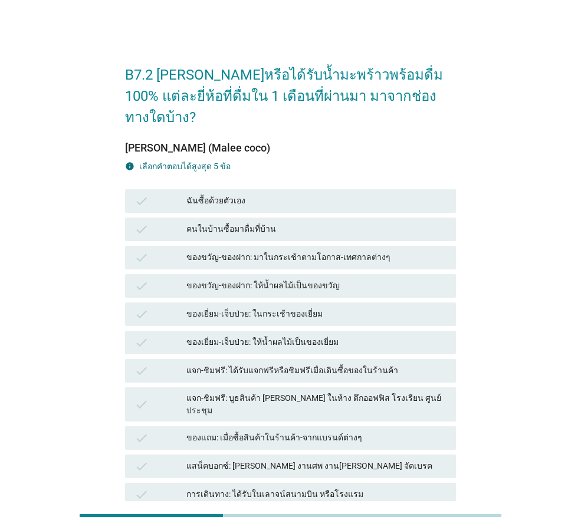
click at [232, 194] on div "ฉันซื้อด้วยตัวเอง" at bounding box center [316, 201] width 260 height 14
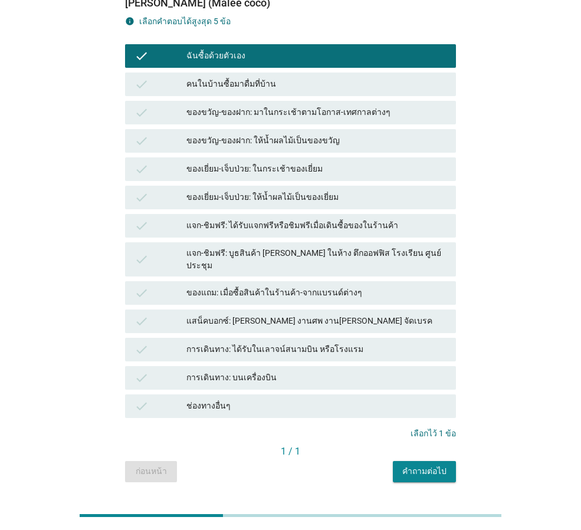
scroll to position [146, 0]
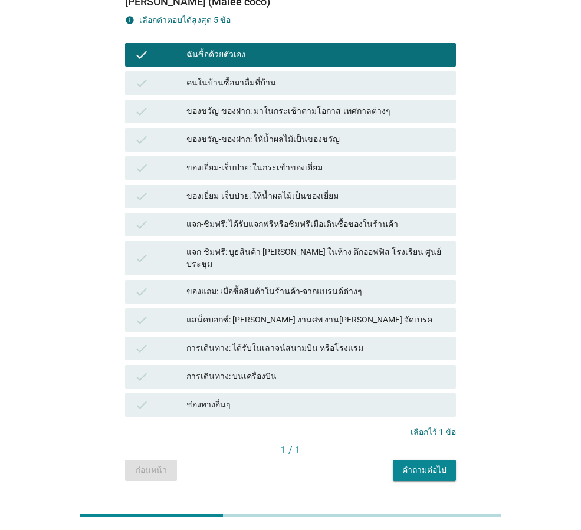
click at [440, 464] on div "คำถามต่อไป" at bounding box center [424, 470] width 44 height 12
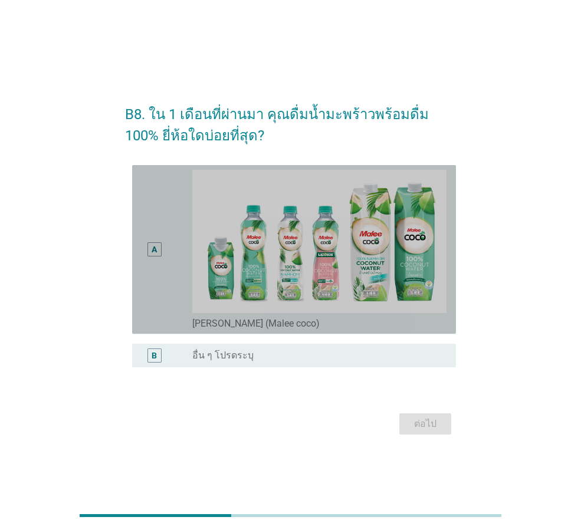
click at [164, 258] on div "A" at bounding box center [154, 249] width 25 height 159
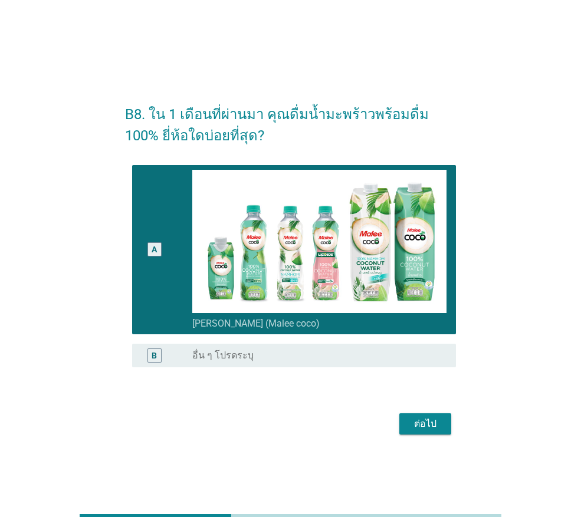
click at [421, 419] on div "ต่อไป" at bounding box center [425, 424] width 33 height 14
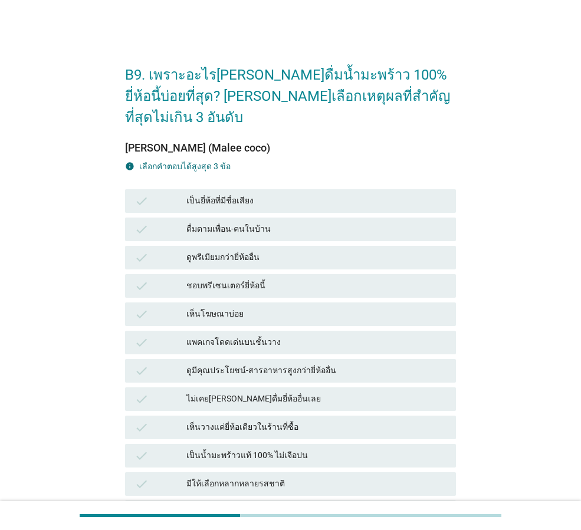
click at [252, 251] on div "ดูพรีเมียมกว่ายี่ห้ออื่น" at bounding box center [316, 258] width 260 height 14
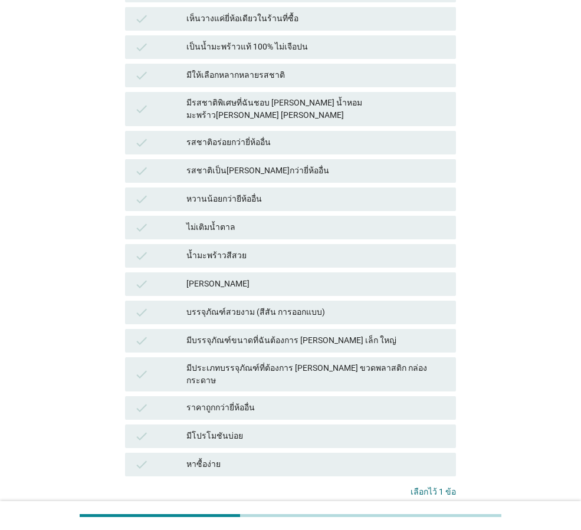
scroll to position [458, 0]
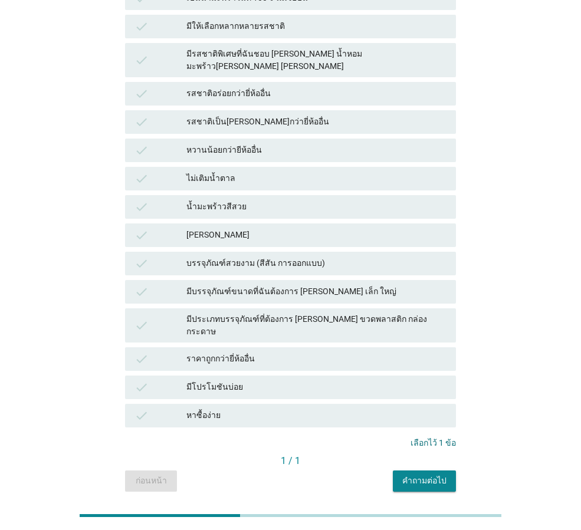
click at [330, 348] on div "check ราคาถูกกว่ายี่ห้ออื่น" at bounding box center [290, 360] width 331 height 24
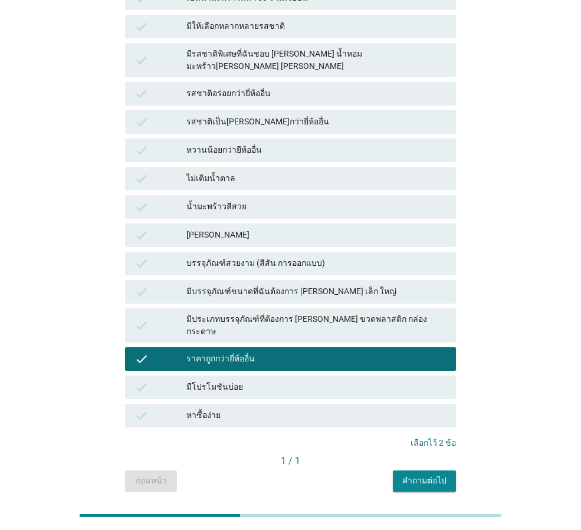
click at [298, 224] on div "check [PERSON_NAME]" at bounding box center [290, 236] width 331 height 24
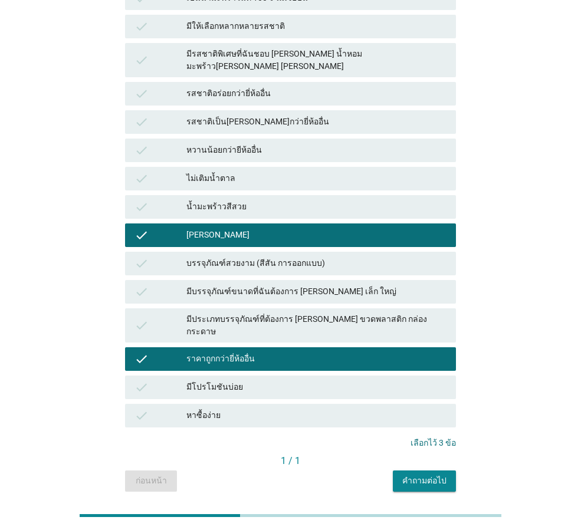
click at [421, 475] on div "คำถามต่อไป" at bounding box center [424, 481] width 44 height 12
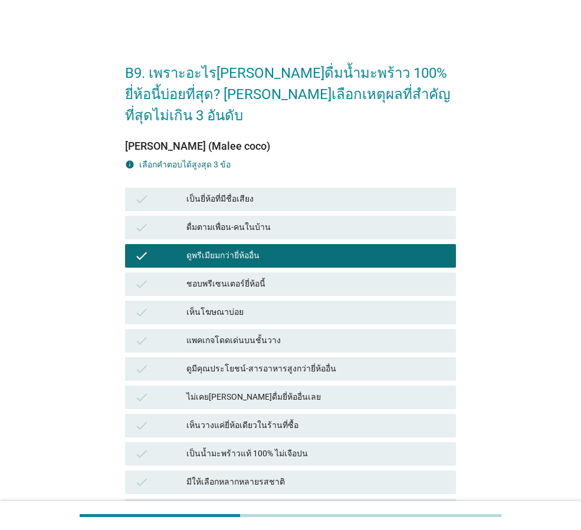
scroll to position [0, 0]
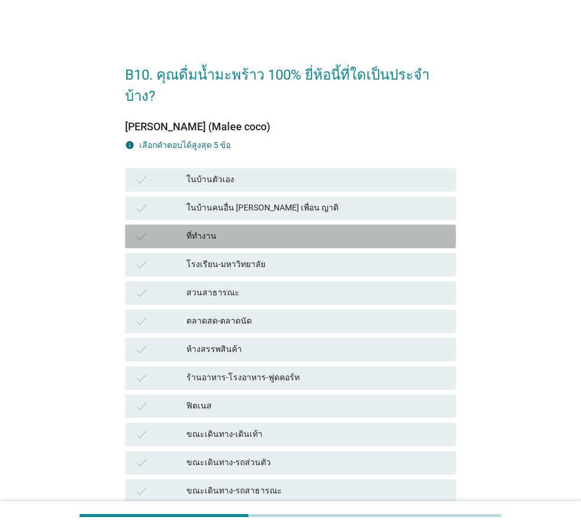
click at [248, 230] on div "ที่ทำงาน" at bounding box center [316, 237] width 260 height 14
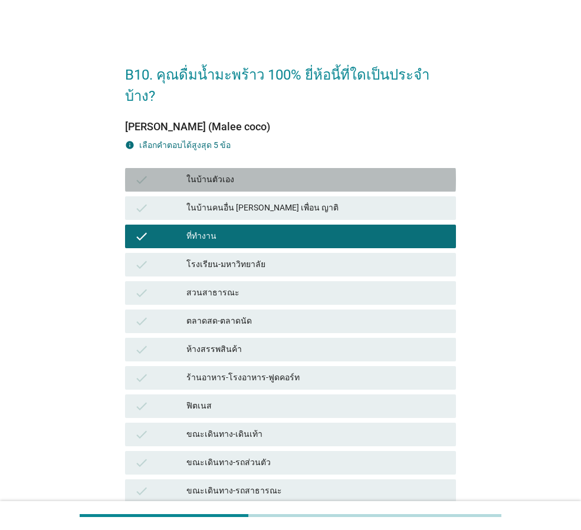
click at [247, 168] on div "check ในบ้านตัวเอง" at bounding box center [290, 180] width 331 height 24
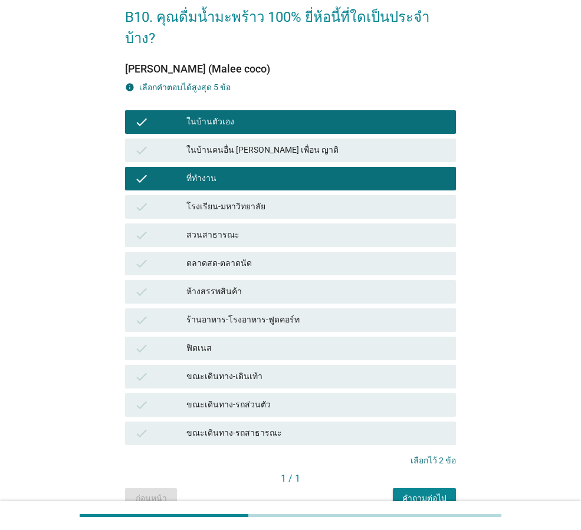
scroll to position [97, 0]
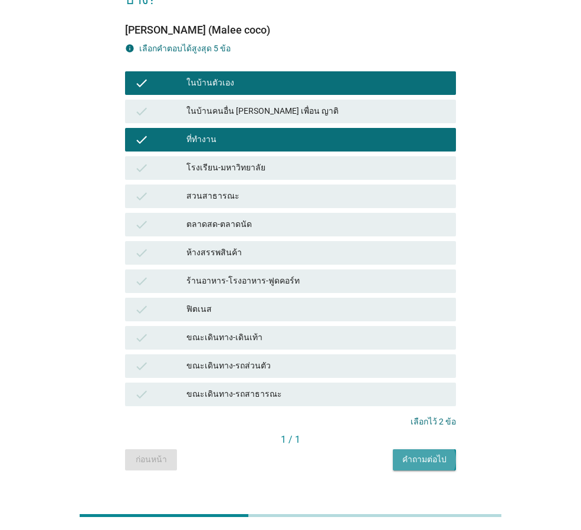
click at [416, 450] on button "คำถามต่อไป" at bounding box center [424, 460] width 63 height 21
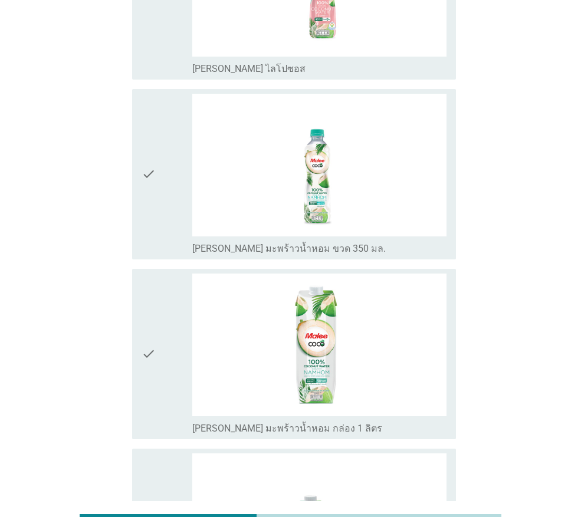
scroll to position [236, 0]
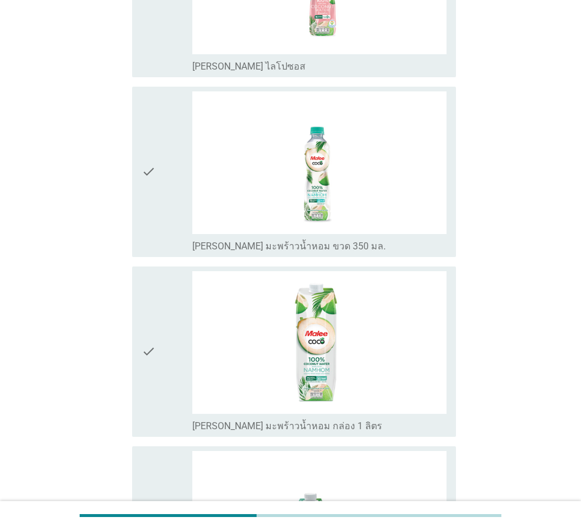
click at [158, 328] on div "check" at bounding box center [167, 351] width 51 height 161
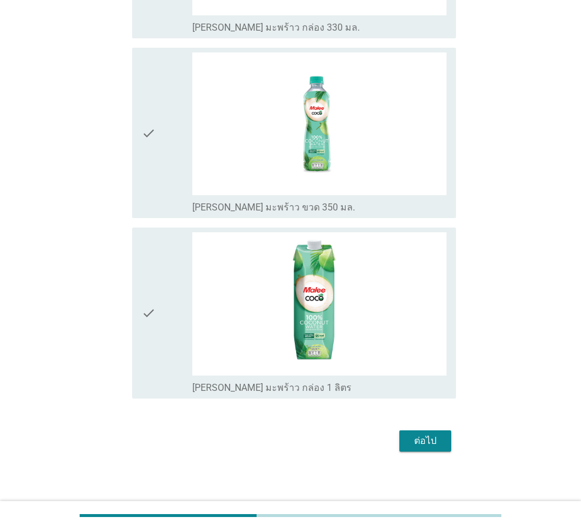
scroll to position [821, 0]
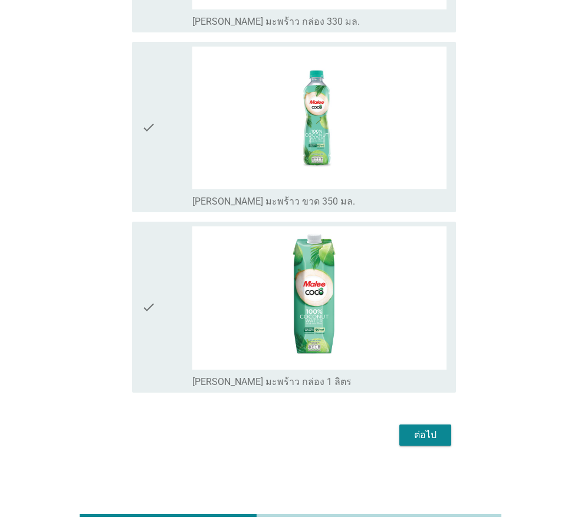
click at [430, 432] on div "ต่อไป" at bounding box center [425, 435] width 33 height 14
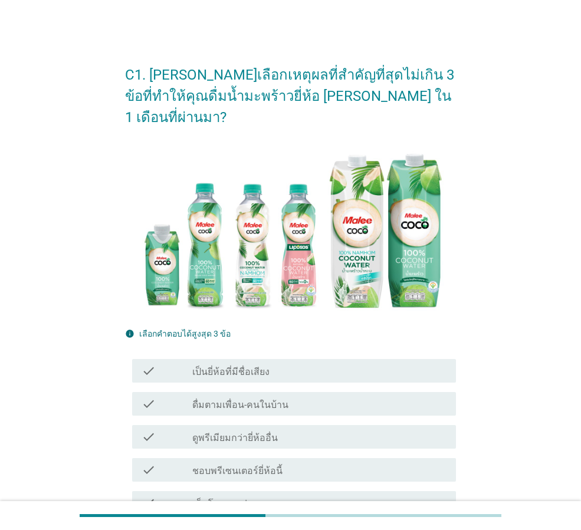
click at [299, 364] on div "check_box_outline_blank เป็นยี่ห้อที่มีชื่อเสียง" at bounding box center [319, 371] width 254 height 14
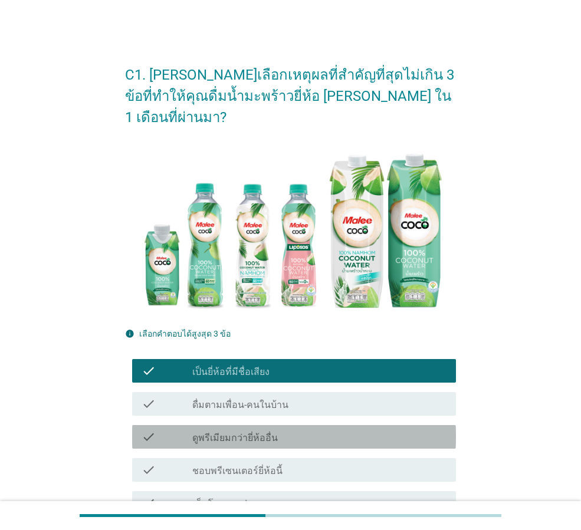
click at [301, 430] on div "check_box_outline_blank ดูพรีเมียมกว่ายี่ห้ออื่น" at bounding box center [319, 437] width 254 height 14
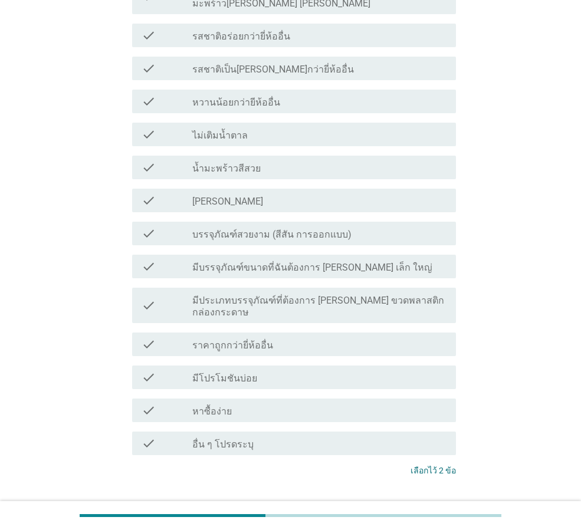
scroll to position [779, 0]
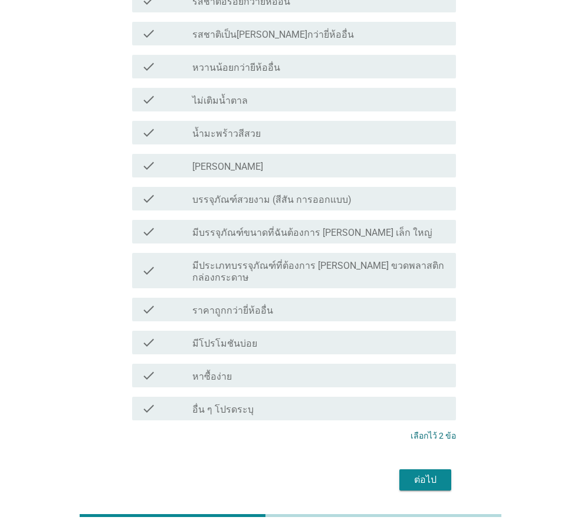
click at [432, 473] on div "ต่อไป" at bounding box center [425, 480] width 33 height 14
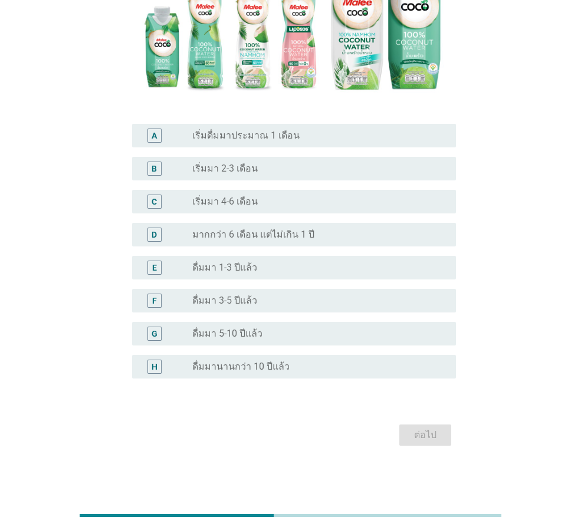
scroll to position [0, 0]
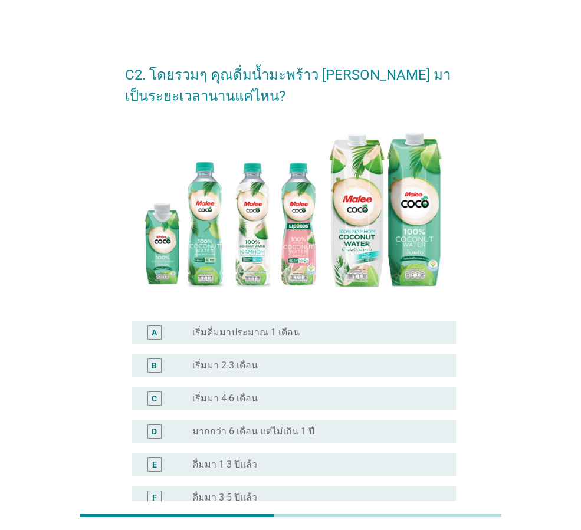
click at [292, 372] on div "radio_button_unchecked เริ่มมา 2-3 เดือน" at bounding box center [319, 366] width 254 height 14
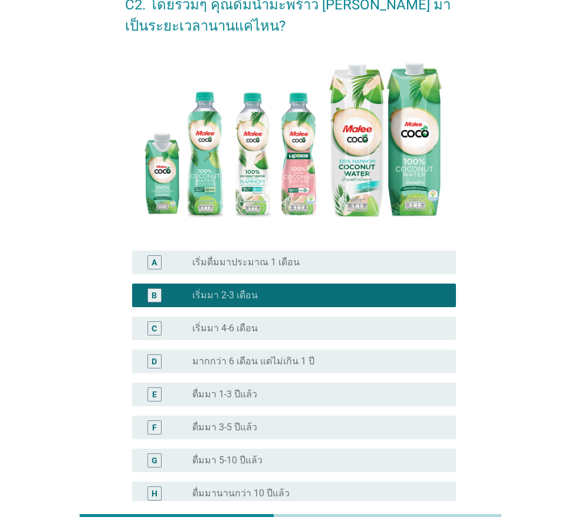
scroll to position [197, 0]
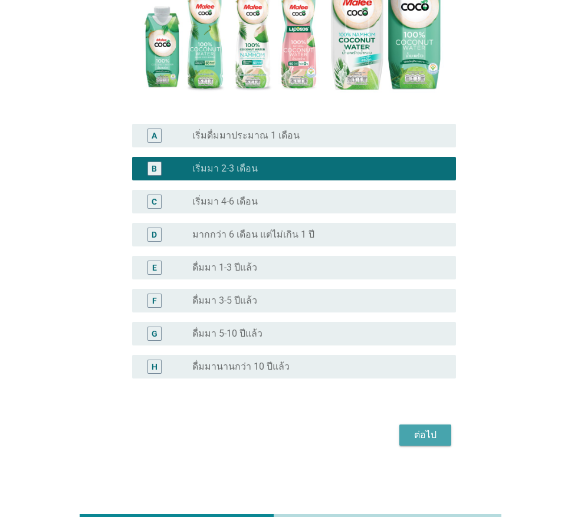
click at [434, 431] on div "ต่อไป" at bounding box center [425, 435] width 33 height 14
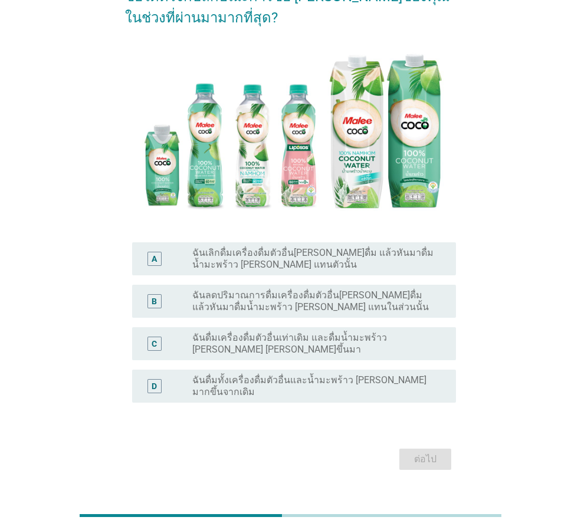
scroll to position [145, 0]
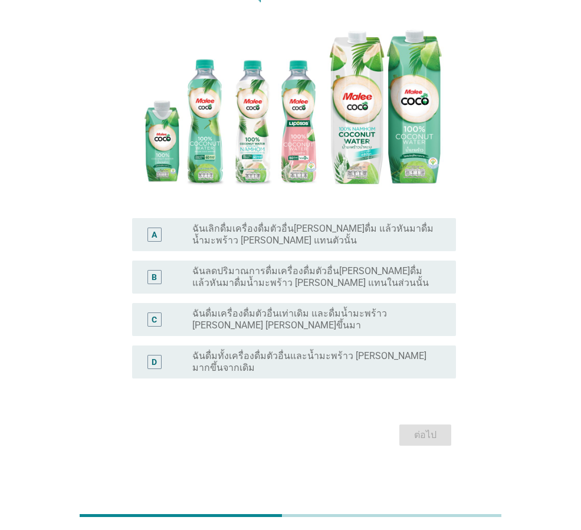
click at [276, 328] on label "ฉันดื่มเครื่องดื่มตัวอื่นเท่าเดิม และดื่มน้ำมะพร้าว [PERSON_NAME] [PERSON_NAME]…" at bounding box center [314, 320] width 245 height 24
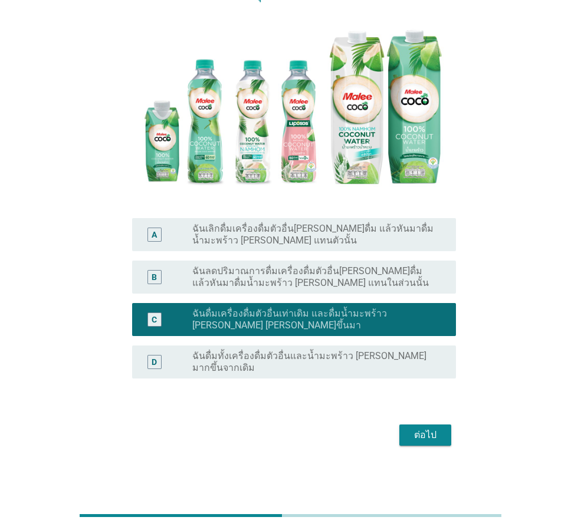
click at [426, 428] on div "ต่อไป" at bounding box center [425, 435] width 33 height 14
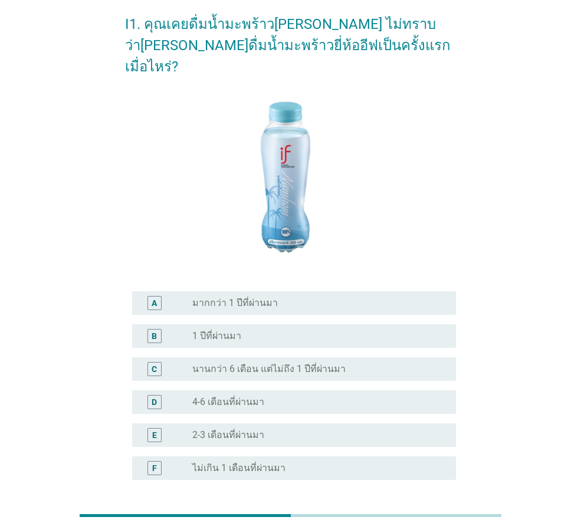
scroll to position [118, 0]
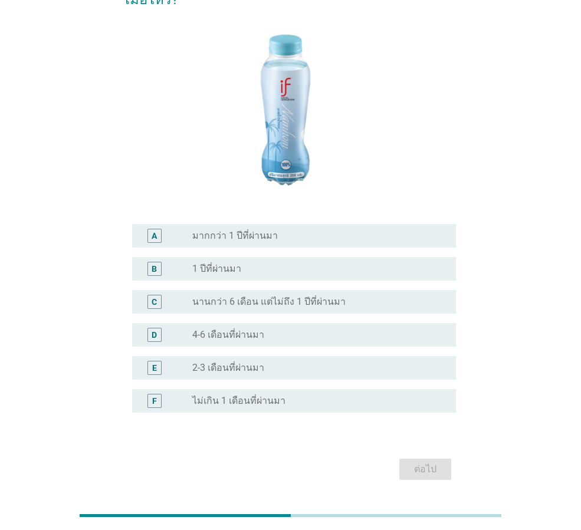
click at [266, 361] on div "radio_button_unchecked 2-3 เดือนที่ผ่านมา" at bounding box center [319, 368] width 254 height 14
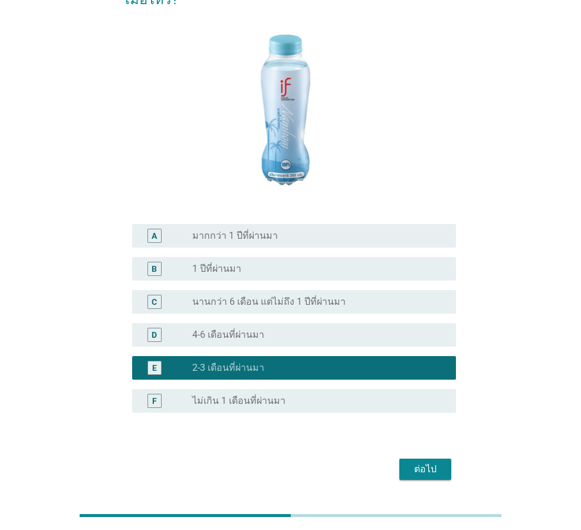
click at [418, 463] on div "ต่อไป" at bounding box center [425, 470] width 33 height 14
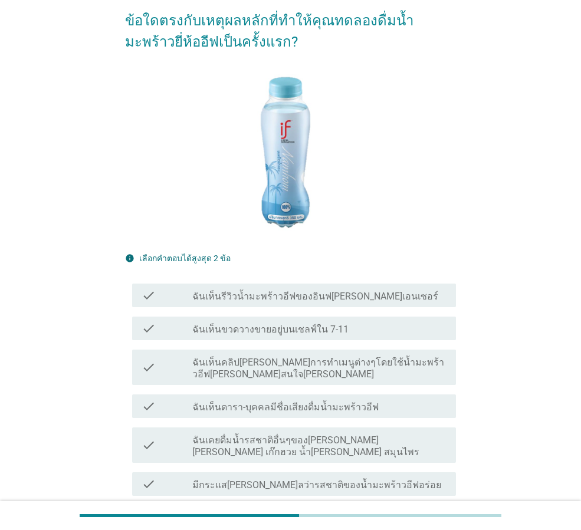
scroll to position [0, 0]
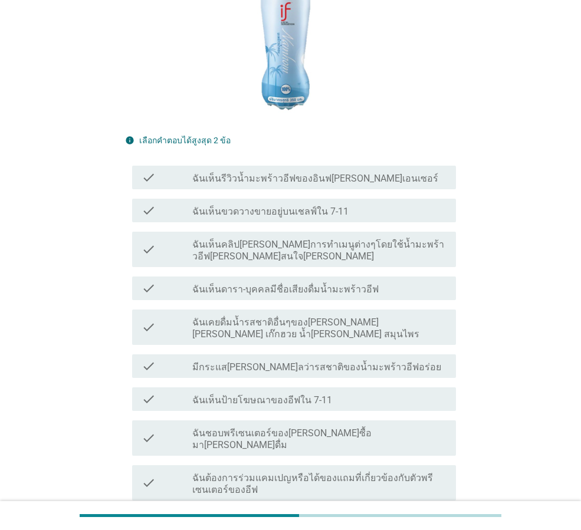
click at [281, 359] on div "check_box_outline_blank มีกระแส[PERSON_NAME]ลว่ารสชาติของน้ำมะพร้าวอีฟอร่อย" at bounding box center [319, 366] width 254 height 14
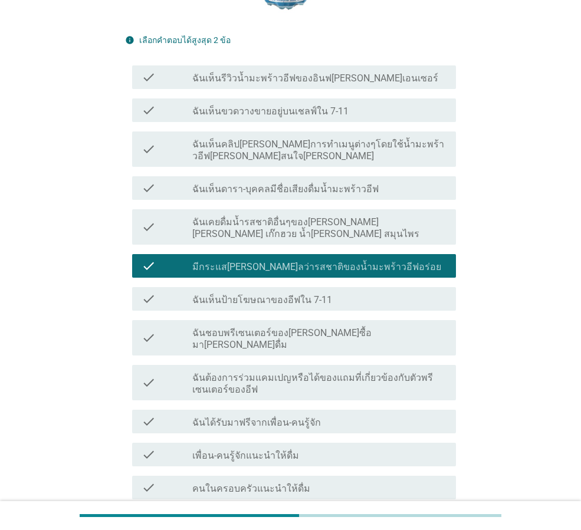
scroll to position [493, 0]
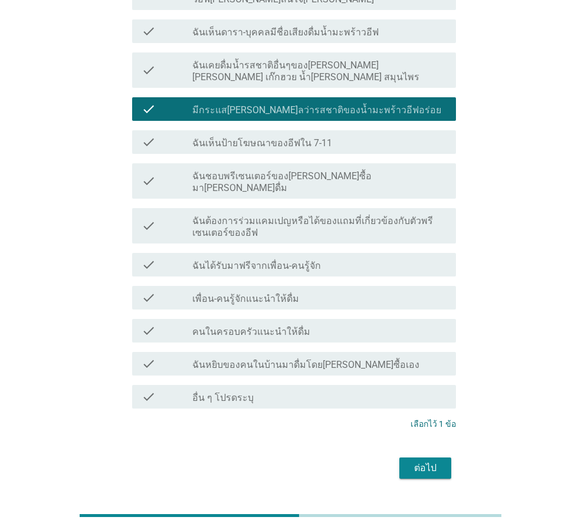
click at [432, 458] on button "ต่อไป" at bounding box center [425, 468] width 52 height 21
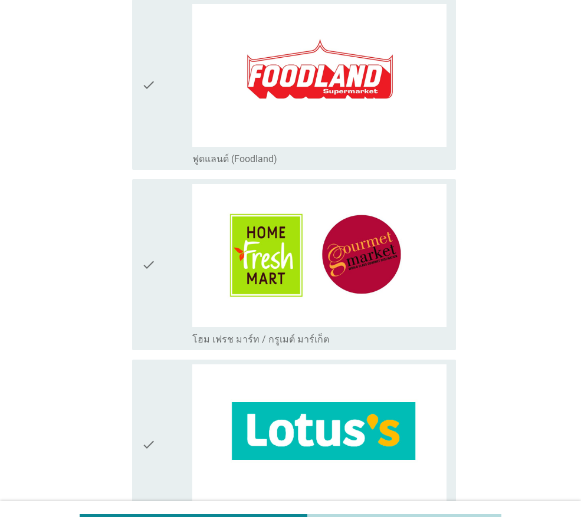
scroll to position [826, 0]
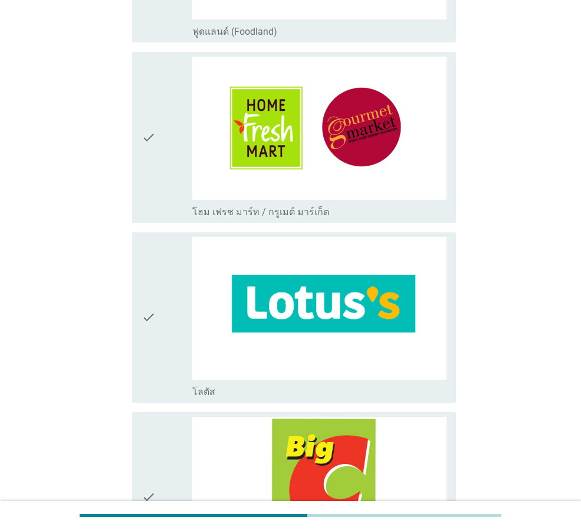
click at [144, 299] on icon "check" at bounding box center [149, 317] width 14 height 161
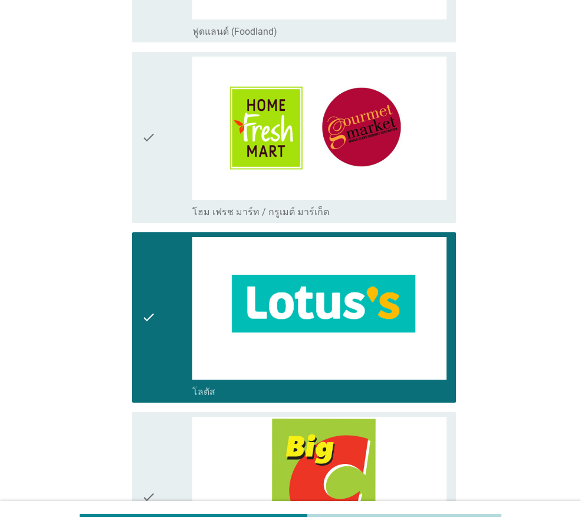
click at [151, 302] on icon "check" at bounding box center [149, 317] width 14 height 161
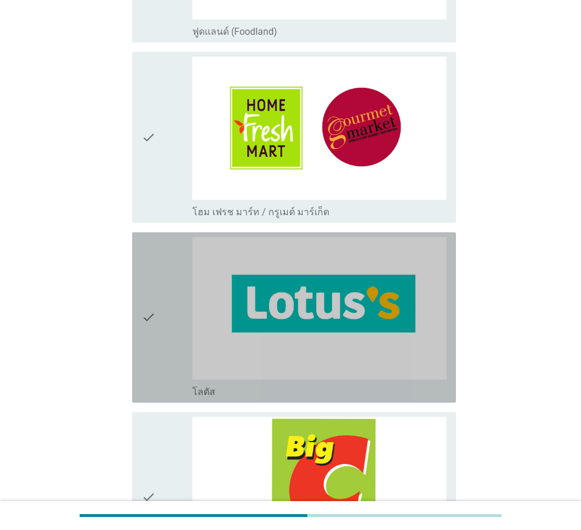
click at [165, 192] on div "check" at bounding box center [167, 137] width 51 height 161
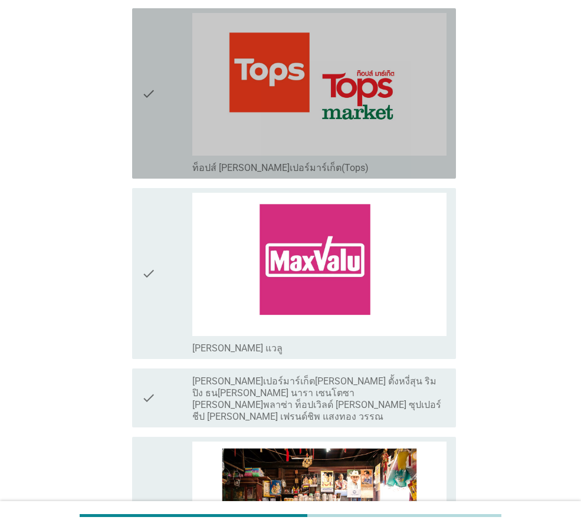
click at [150, 129] on icon "check" at bounding box center [149, 93] width 14 height 161
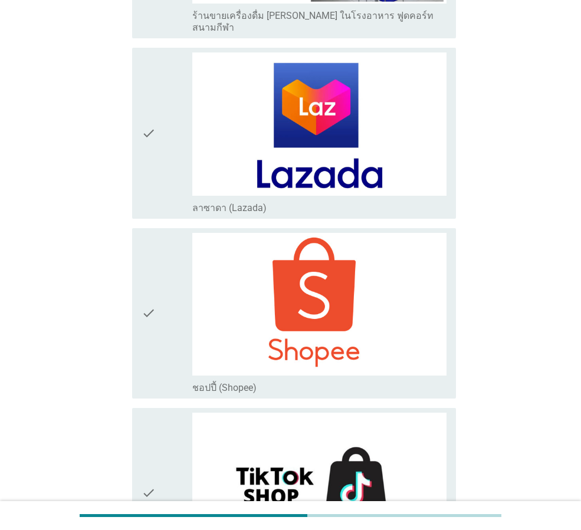
scroll to position [3262, 0]
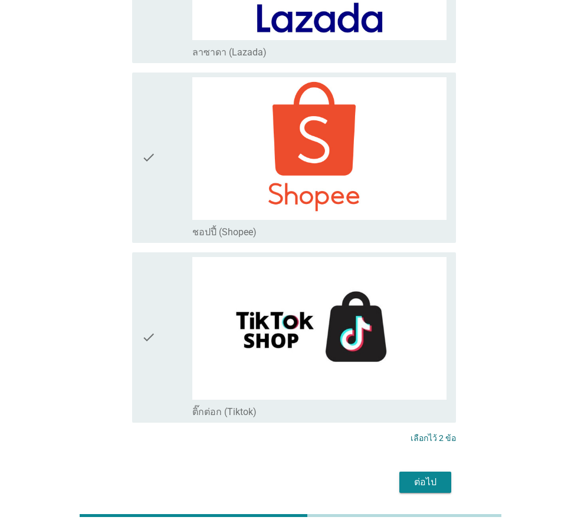
click at [417, 476] on div "ต่อไป" at bounding box center [425, 483] width 33 height 14
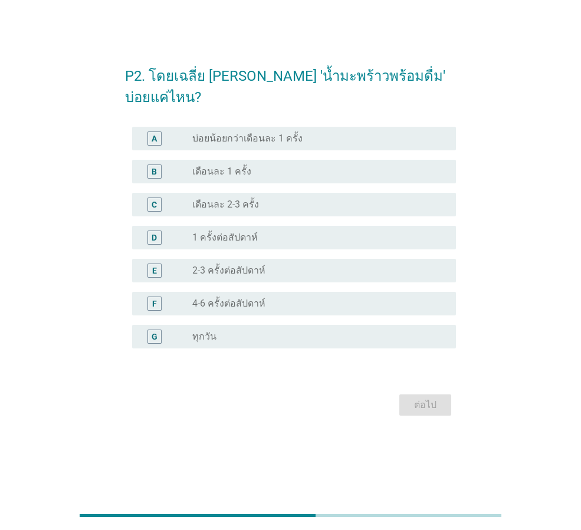
scroll to position [0, 0]
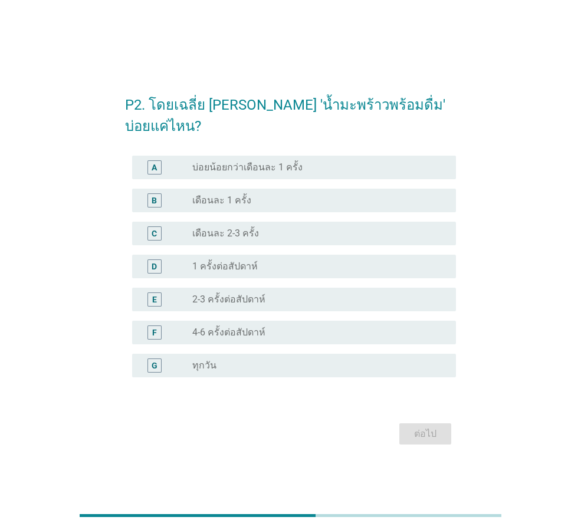
click at [251, 228] on label "เดือนละ 2-3 ครั้ง" at bounding box center [225, 234] width 67 height 12
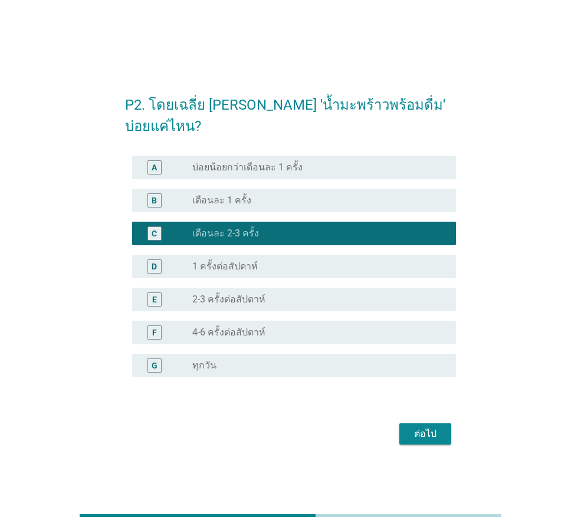
click at [426, 427] on div "ต่อไป" at bounding box center [425, 434] width 33 height 14
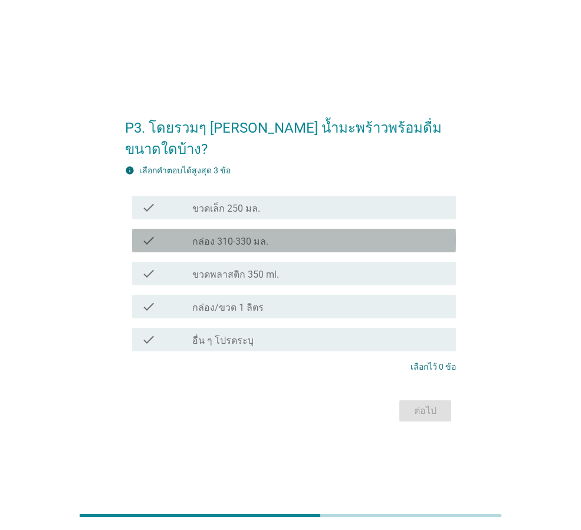
click at [251, 236] on label "กล่อง 310-330 มล." at bounding box center [230, 242] width 76 height 12
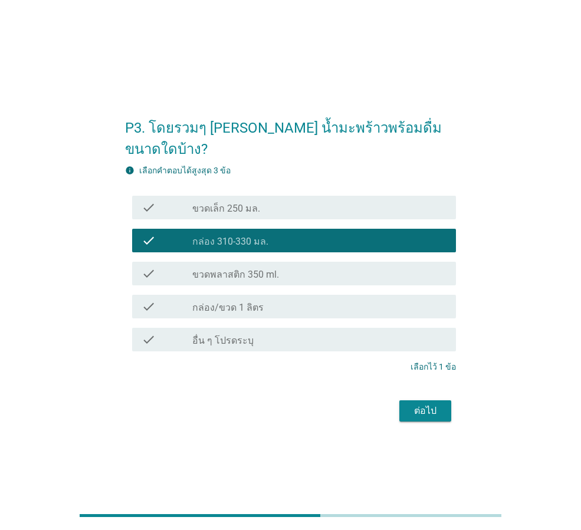
click at [423, 404] on div "ต่อไป" at bounding box center [425, 411] width 33 height 14
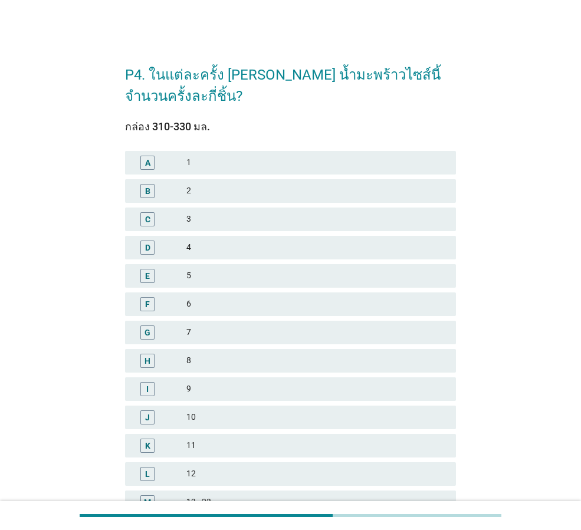
click at [225, 213] on div "3" at bounding box center [316, 219] width 260 height 14
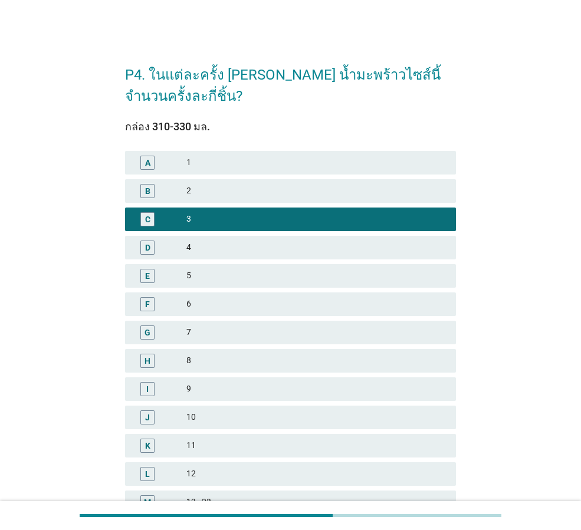
scroll to position [169, 0]
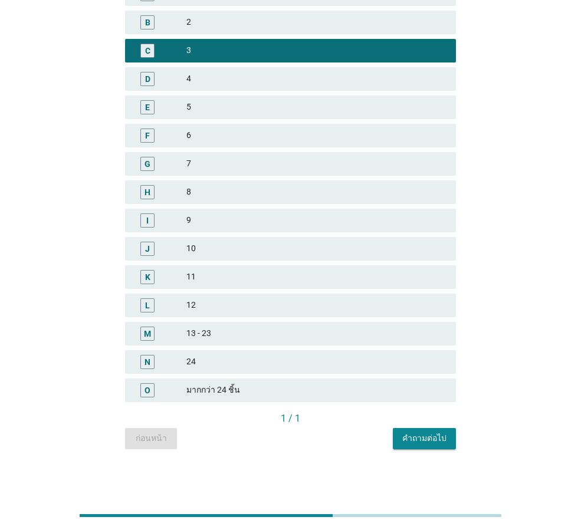
click at [421, 441] on div "คำถามต่อไป" at bounding box center [424, 439] width 44 height 12
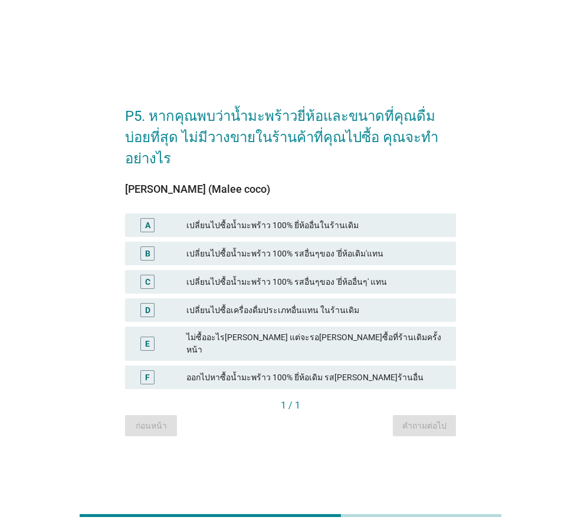
click at [320, 222] on div "เปลี่ยนไปซื้อน้ำมะพร้าว 100% ยี่ห้ออื่นในร้านเดิม" at bounding box center [316, 225] width 260 height 14
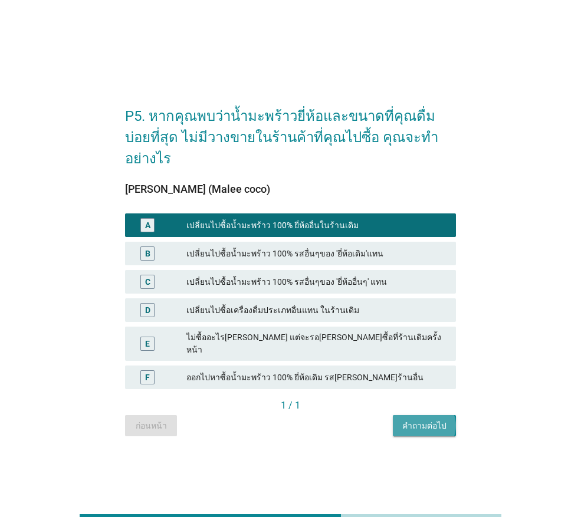
click at [414, 420] on div "คำถามต่อไป" at bounding box center [424, 426] width 44 height 12
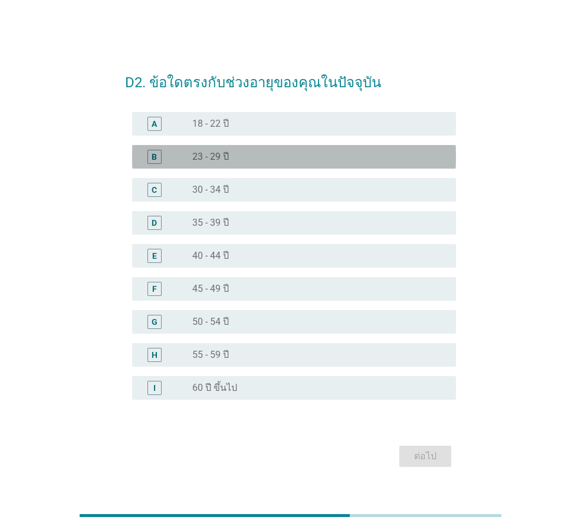
click at [242, 163] on div "radio_button_unchecked 23 - 29 ปี" at bounding box center [319, 157] width 254 height 14
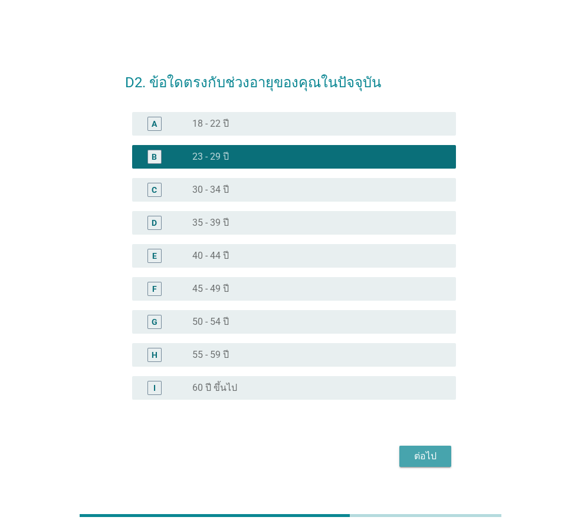
click at [418, 452] on div "ต่อไป" at bounding box center [425, 457] width 33 height 14
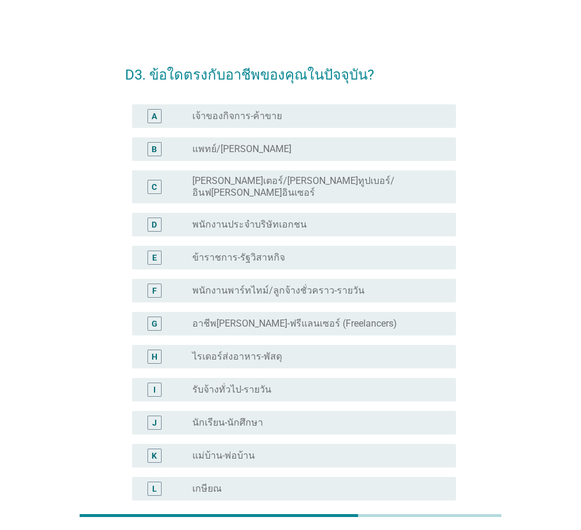
click at [272, 219] on label "พนักงานประจำบริษัทเอกชน" at bounding box center [249, 225] width 114 height 12
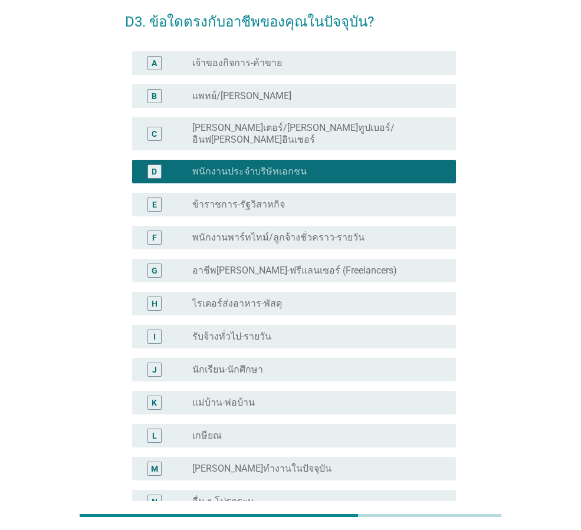
scroll to position [179, 0]
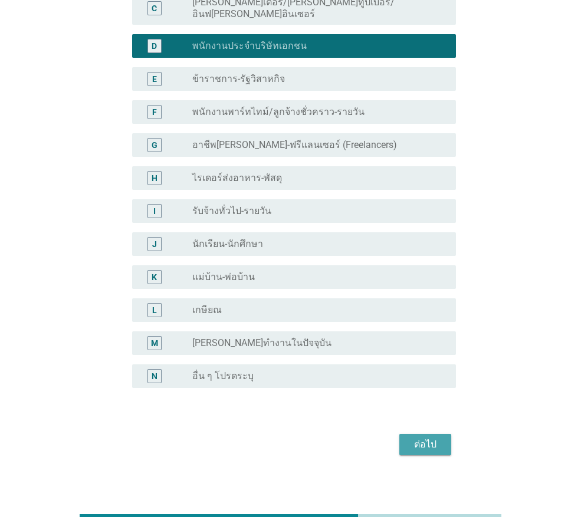
click at [431, 438] on div "ต่อไป" at bounding box center [425, 445] width 33 height 14
